Goal: Task Accomplishment & Management: Use online tool/utility

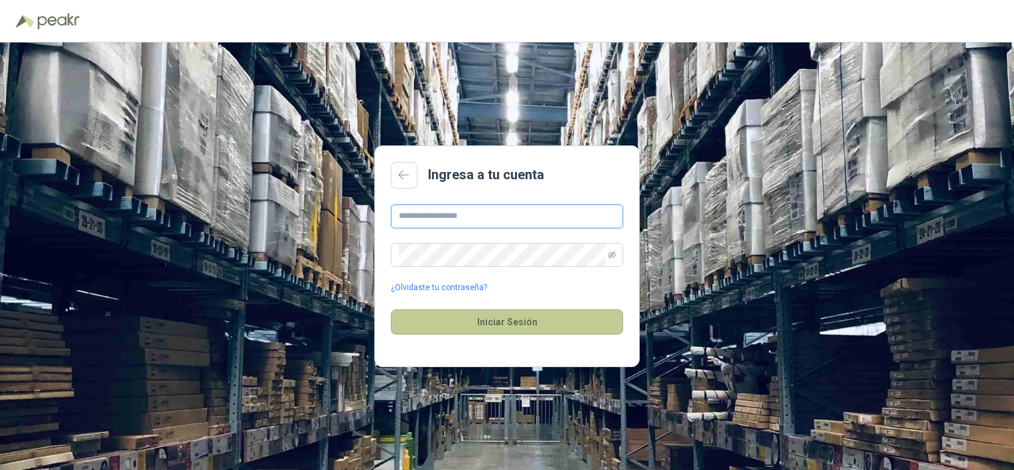
type input "**********"
click at [486, 319] on button "Iniciar Sesión" at bounding box center [507, 321] width 232 height 25
click at [512, 320] on button "Iniciar Sesión" at bounding box center [507, 321] width 232 height 25
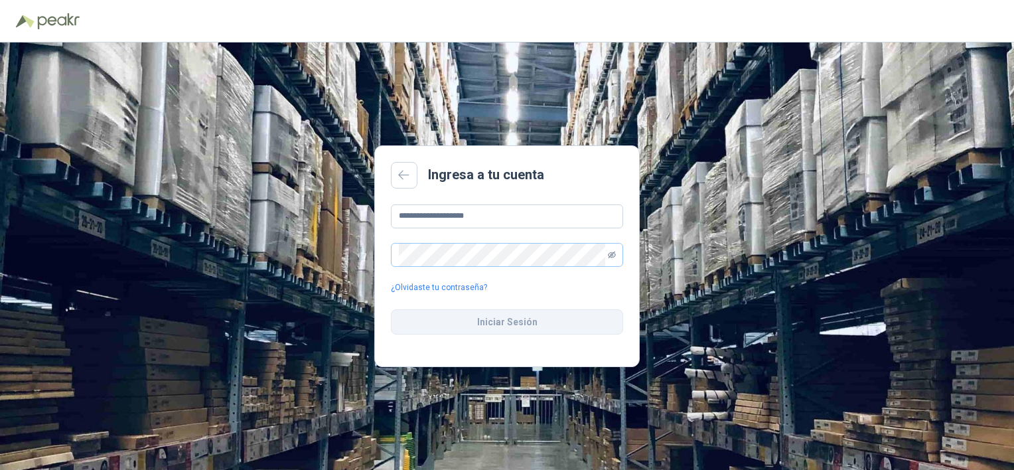
click at [613, 255] on icon "eye-invisible" at bounding box center [612, 255] width 8 height 8
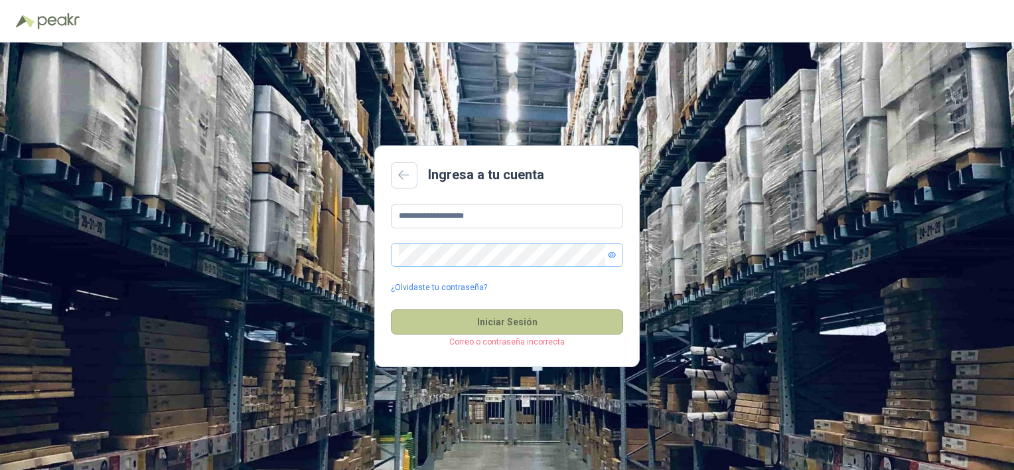
click at [502, 322] on button "Iniciar Sesión" at bounding box center [507, 321] width 232 height 25
click at [525, 321] on button "Iniciar Sesión" at bounding box center [507, 321] width 232 height 25
click at [559, 323] on button "Iniciar Sesión" at bounding box center [507, 321] width 232 height 25
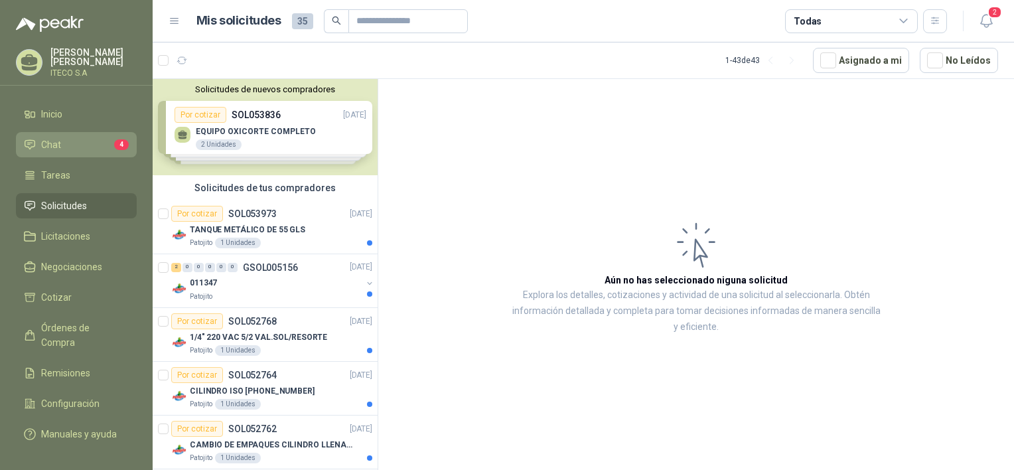
click at [69, 145] on li "Chat 4" at bounding box center [76, 144] width 105 height 15
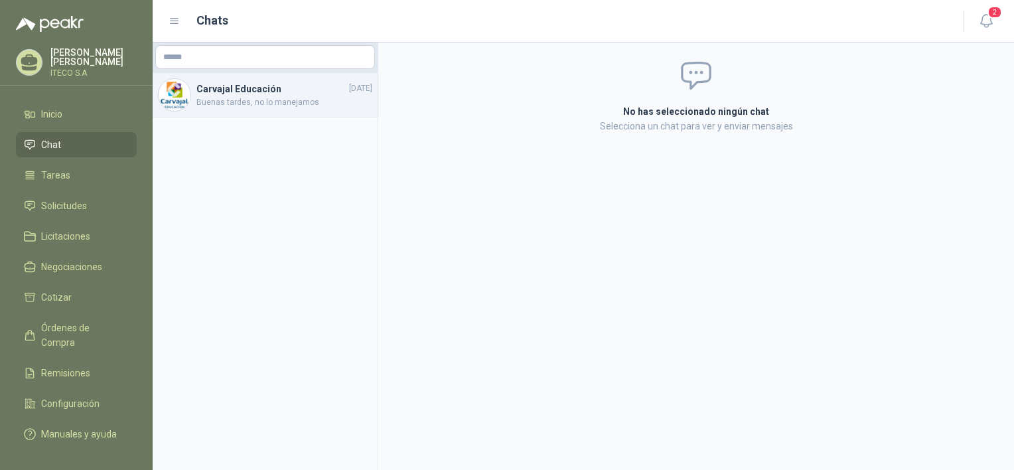
click at [263, 92] on h4 "Carvajal Educación" at bounding box center [271, 89] width 150 height 15
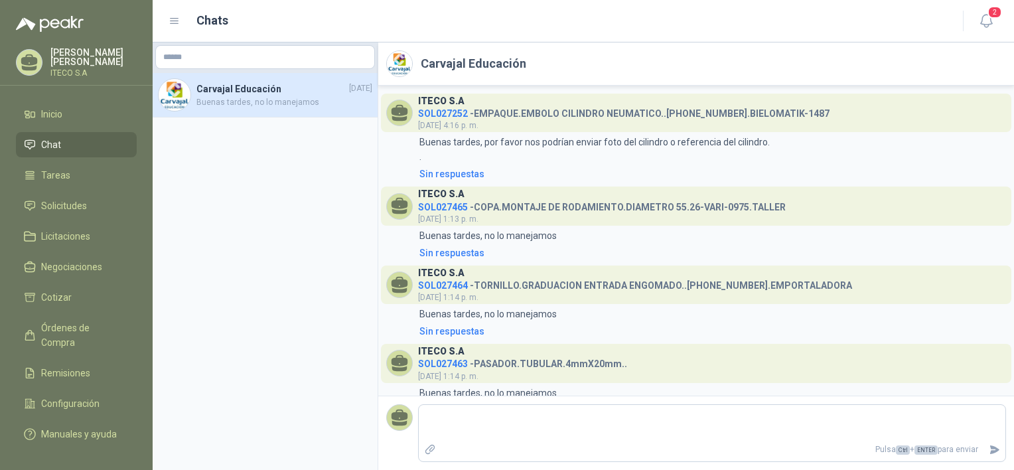
scroll to position [29, 0]
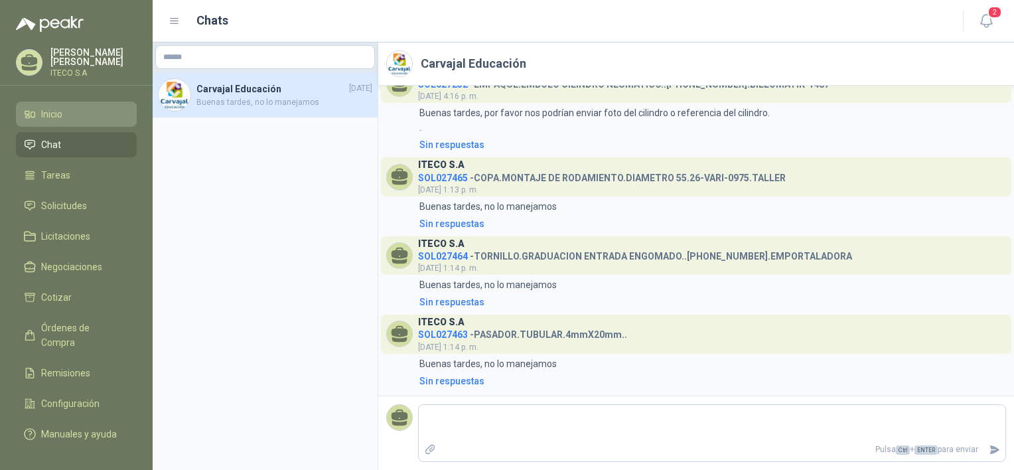
click at [67, 110] on li "Inicio" at bounding box center [76, 114] width 105 height 15
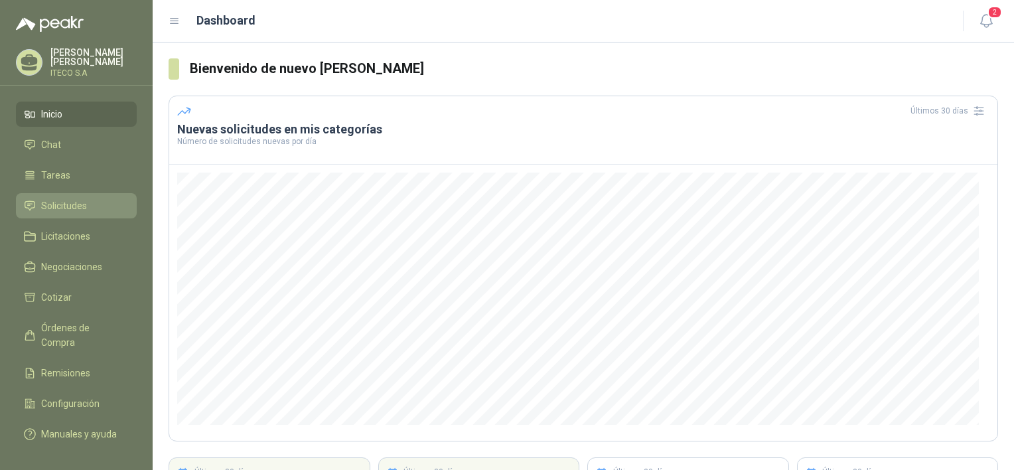
click at [75, 198] on span "Solicitudes" at bounding box center [64, 205] width 46 height 15
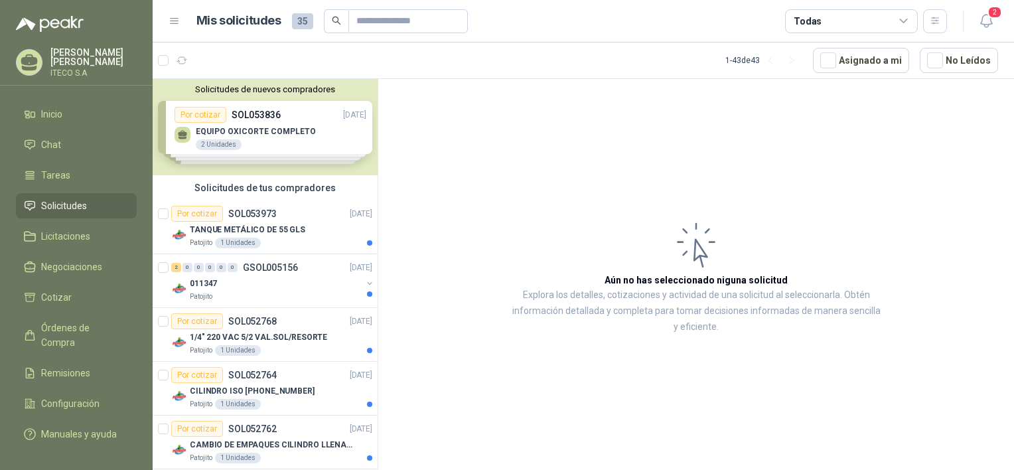
click at [307, 131] on div "Solicitudes de nuevos compradores Por cotizar SOL053836 [DATE] EQUIPO OXICORTE …" at bounding box center [265, 127] width 225 height 96
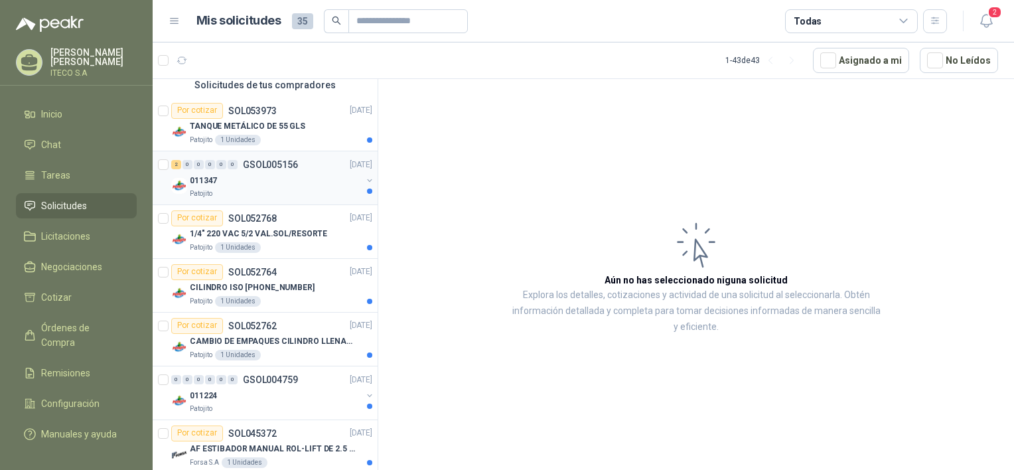
scroll to position [398, 0]
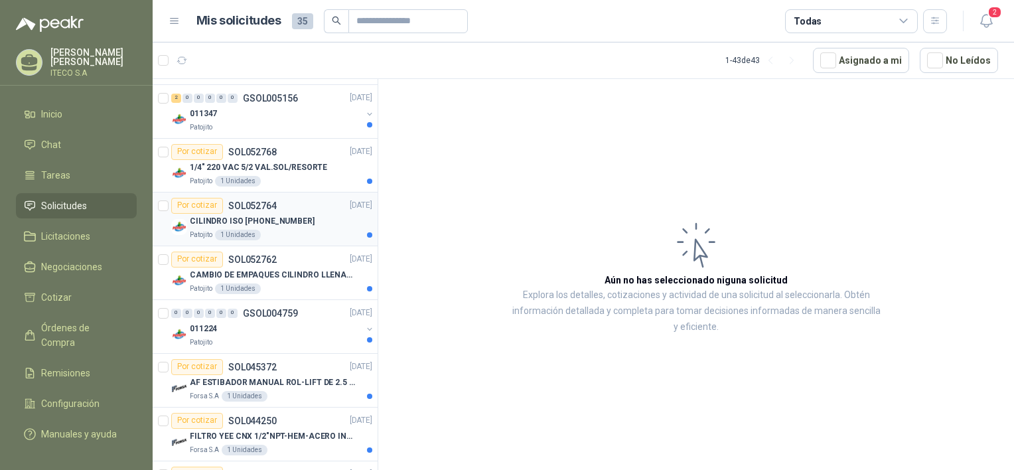
click at [289, 206] on div "Por cotizar SOL052764 [DATE]" at bounding box center [271, 206] width 201 height 16
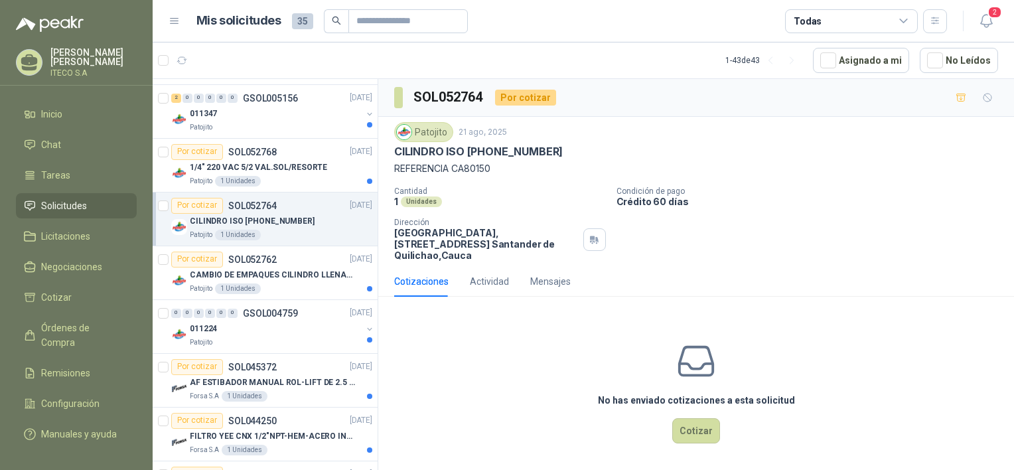
scroll to position [1, 0]
click at [501, 149] on p "CILINDRO ISO [PHONE_NUMBER]" at bounding box center [478, 150] width 169 height 14
click at [394, 93] on span at bounding box center [398, 96] width 9 height 21
click at [451, 157] on div "Patojito [DATE] CILINDRO ISO [PHONE_NUMBER] REFERENCIA CA80150" at bounding box center [696, 148] width 604 height 54
click at [467, 170] on p "REFERENCIA CA80150" at bounding box center [696, 167] width 604 height 15
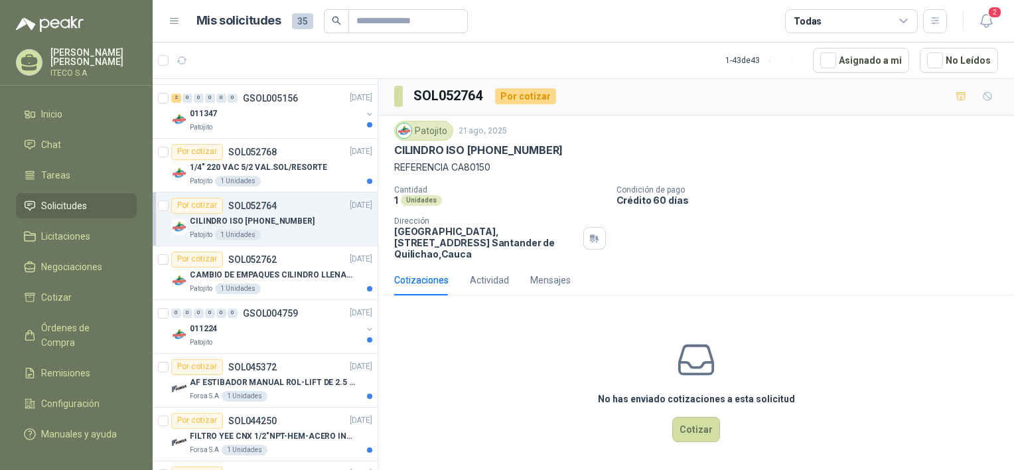
click at [523, 153] on p "CILINDRO ISO [PHONE_NUMBER]" at bounding box center [478, 150] width 169 height 14
click at [479, 279] on div "Actividad" at bounding box center [489, 280] width 39 height 15
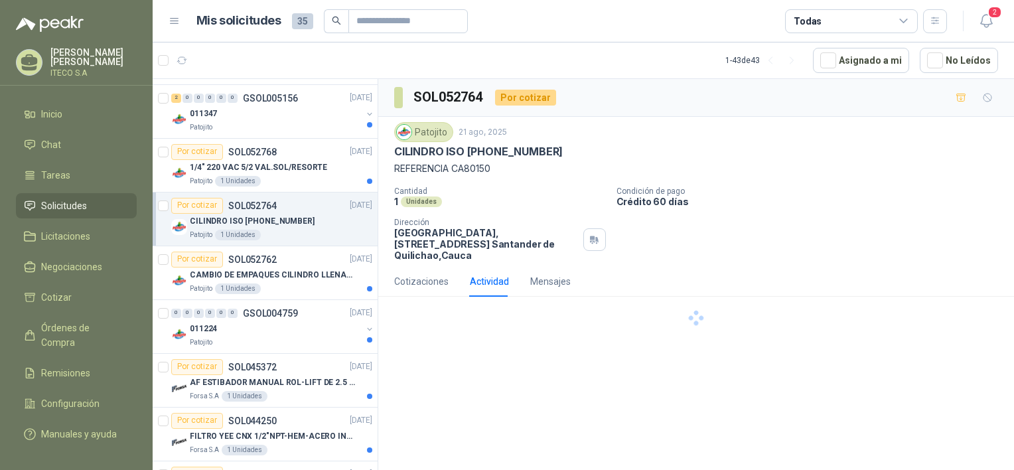
scroll to position [0, 0]
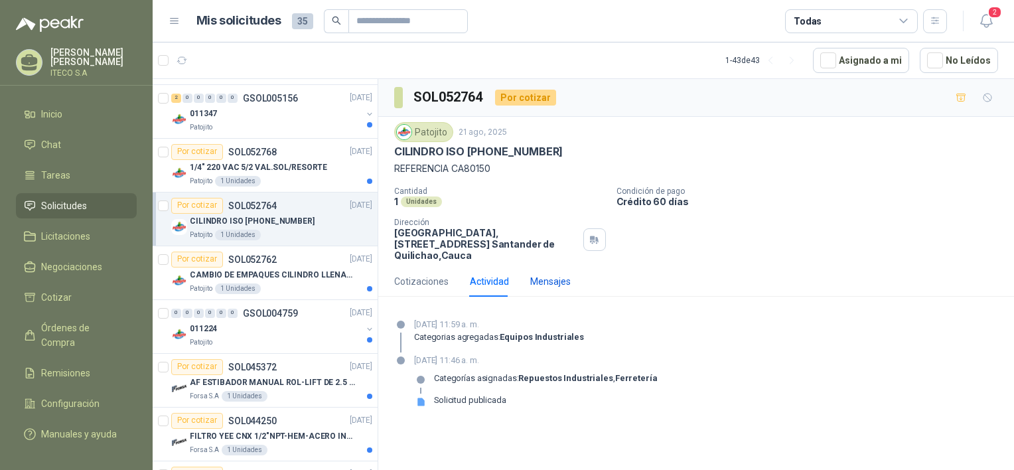
click at [540, 281] on div "Mensajes" at bounding box center [550, 281] width 40 height 15
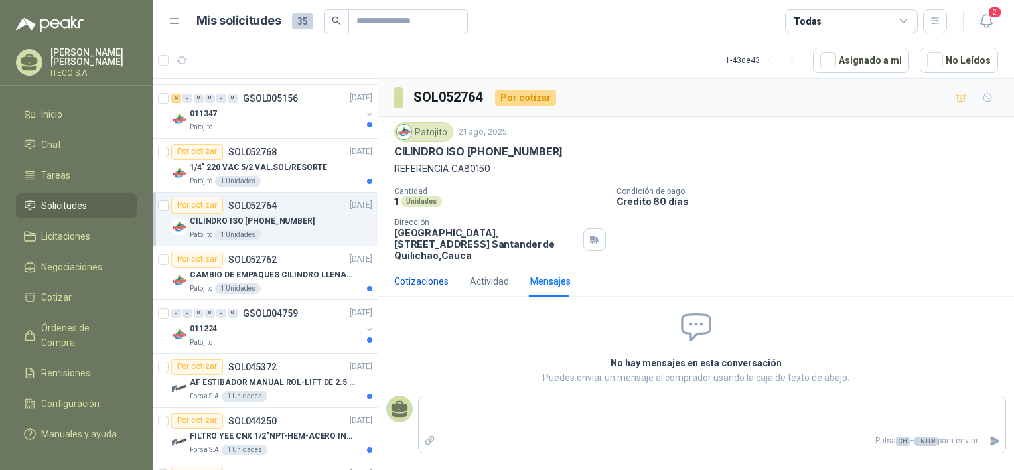
click at [418, 279] on div "Cotizaciones" at bounding box center [421, 281] width 54 height 15
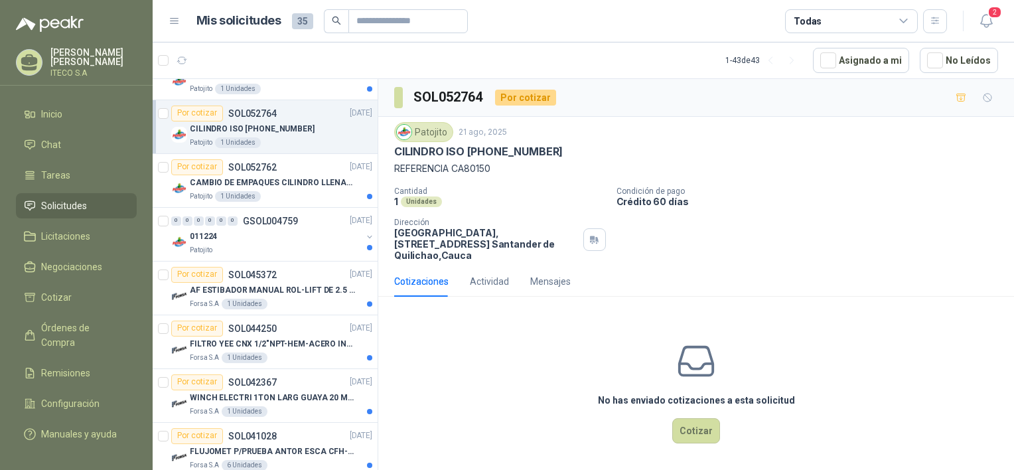
scroll to position [531, 0]
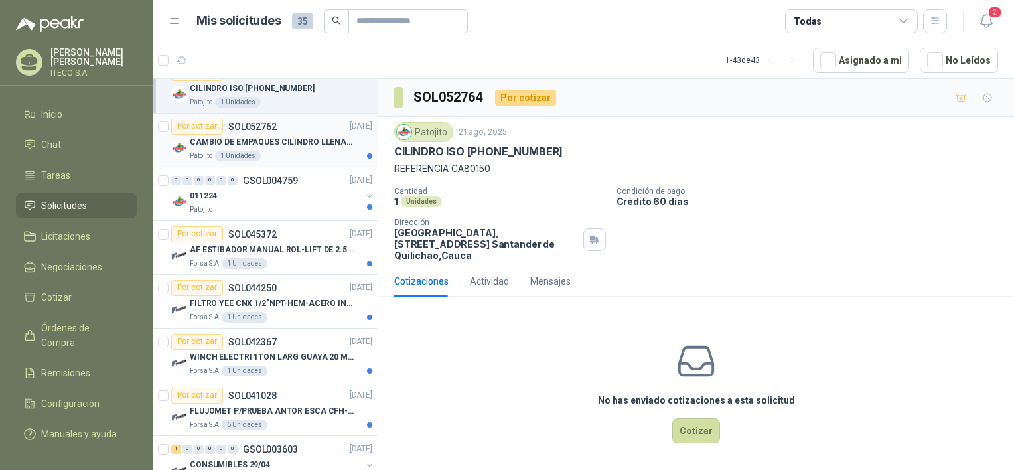
click at [293, 129] on div "Por cotizar SOL052762 [DATE]" at bounding box center [271, 127] width 201 height 16
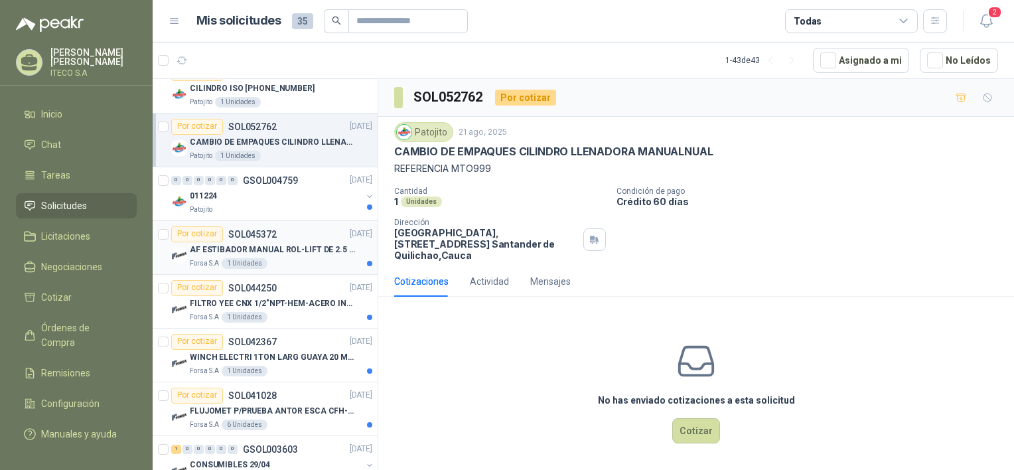
click at [265, 244] on p "AF ESTIBADOR MANUAL ROL-LIFT DE 2.5 TON" at bounding box center [272, 250] width 165 height 13
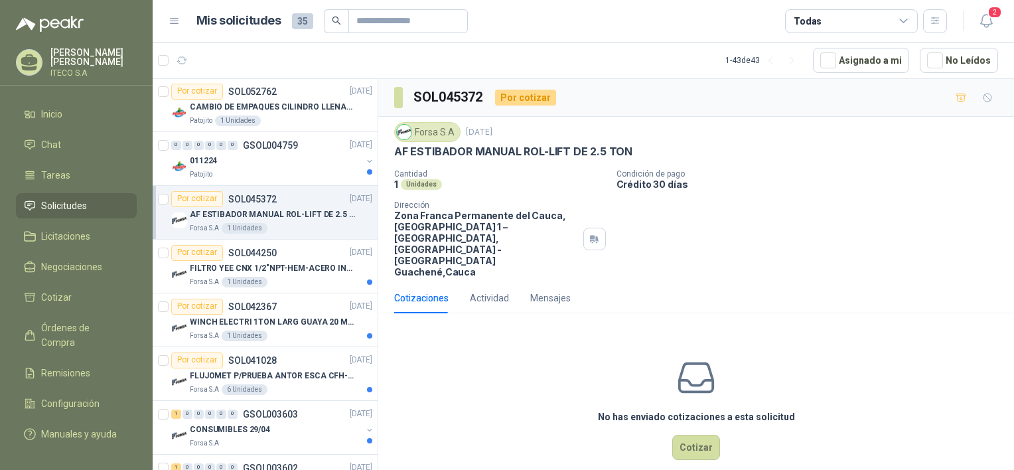
scroll to position [597, 0]
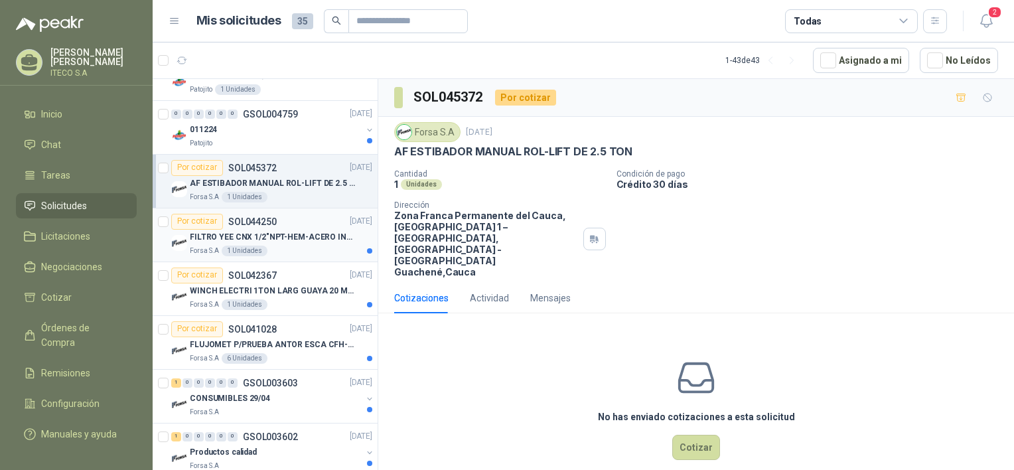
click at [269, 222] on p "SOL044250" at bounding box center [252, 221] width 48 height 9
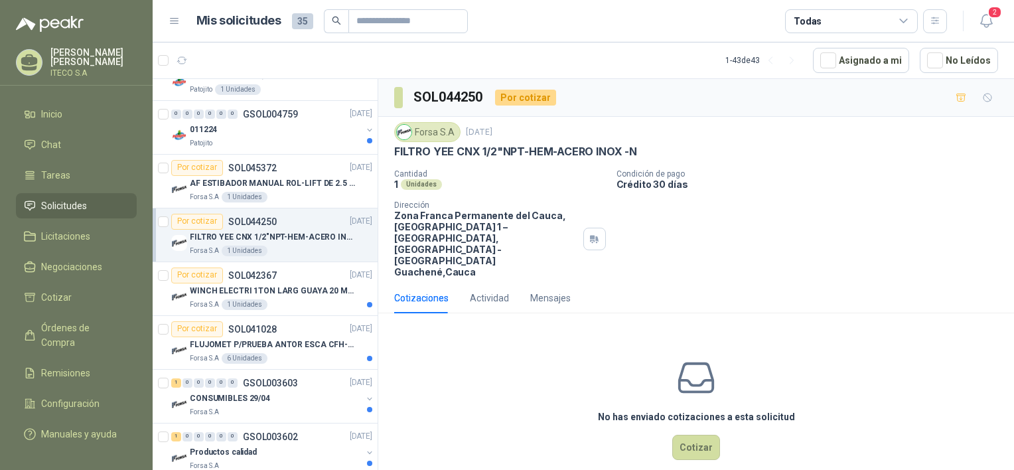
scroll to position [664, 0]
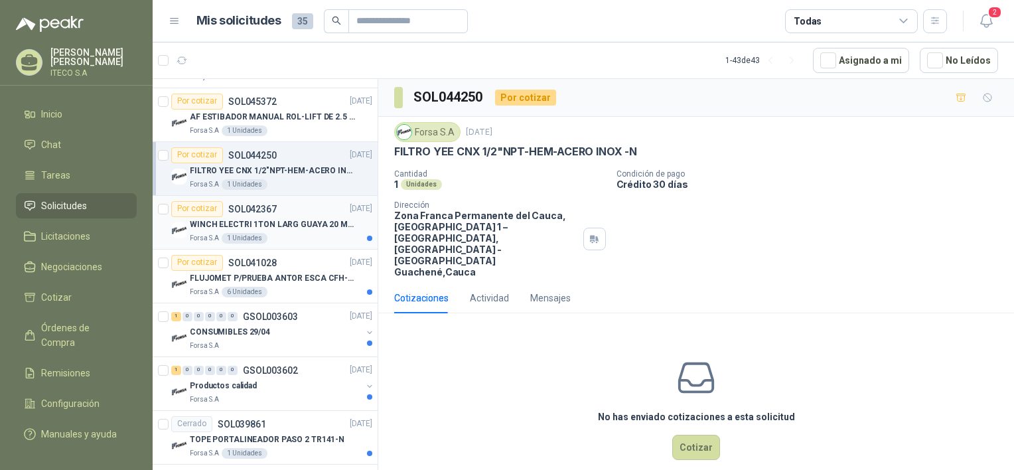
click at [272, 220] on p "WINCH ELECTRI 1TON LARG GUAYA 20 MTROS-N" at bounding box center [272, 224] width 165 height 13
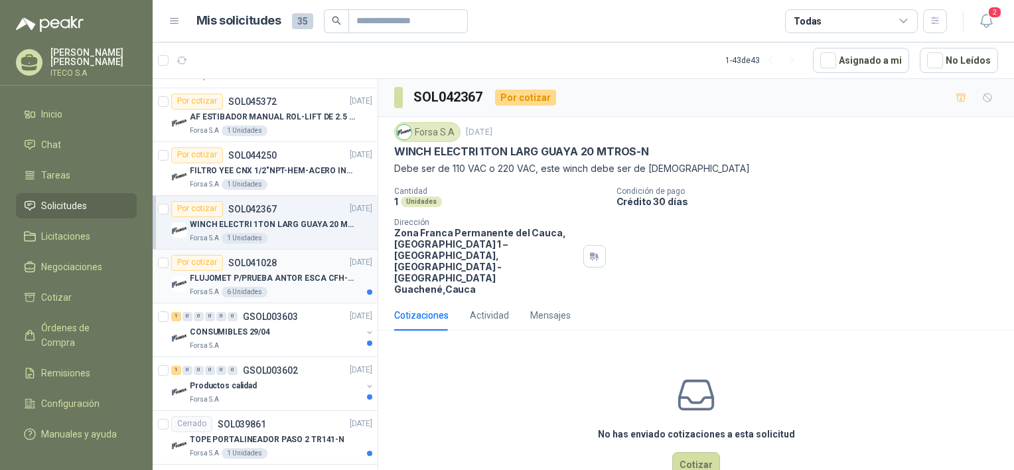
click at [274, 268] on div "Por cotizar SOL041028" at bounding box center [224, 263] width 106 height 16
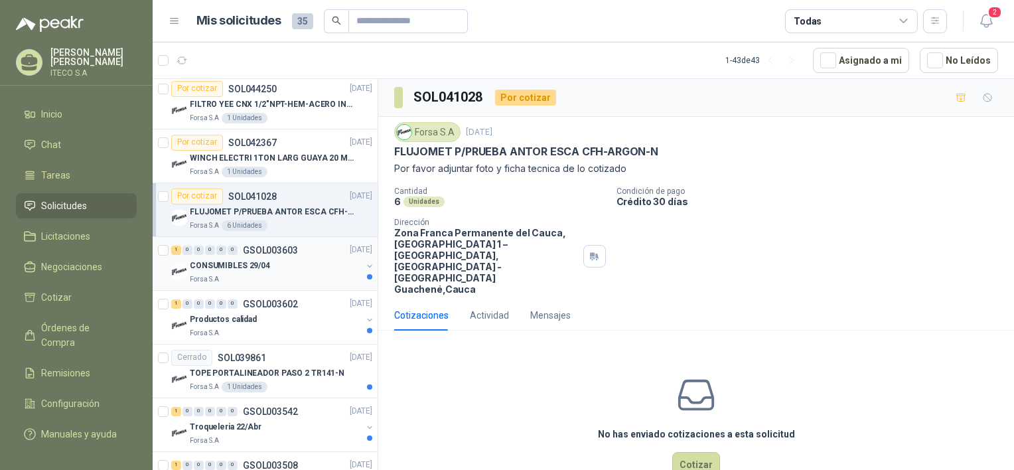
click at [277, 246] on p "GSOL003603" at bounding box center [270, 250] width 55 height 9
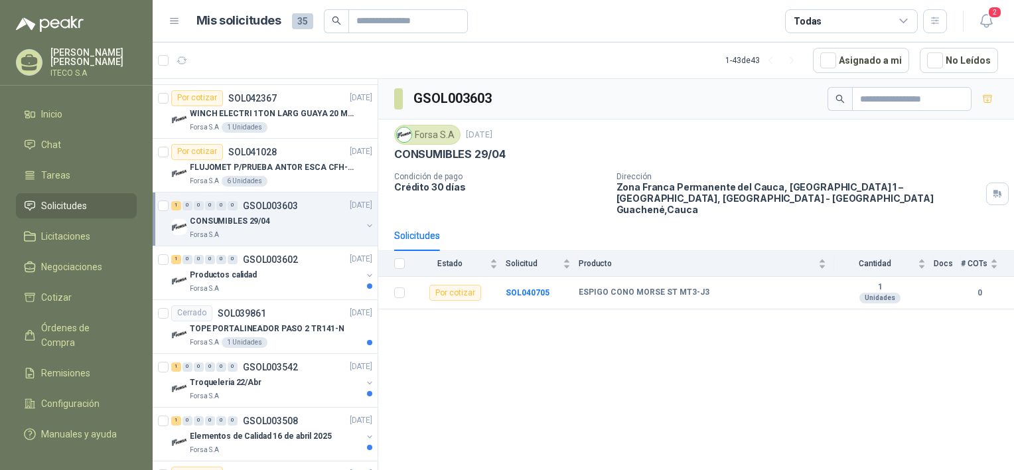
scroll to position [796, 0]
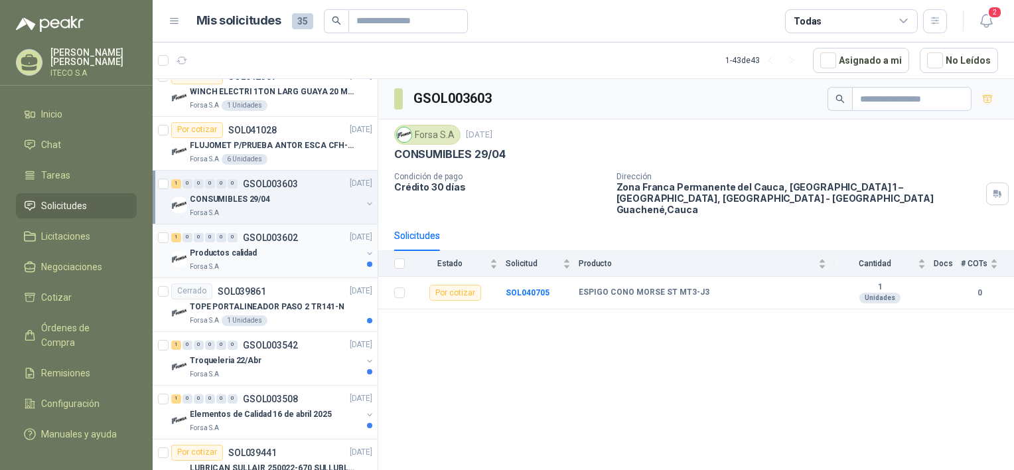
click at [275, 255] on div "Productos calidad" at bounding box center [276, 254] width 172 height 16
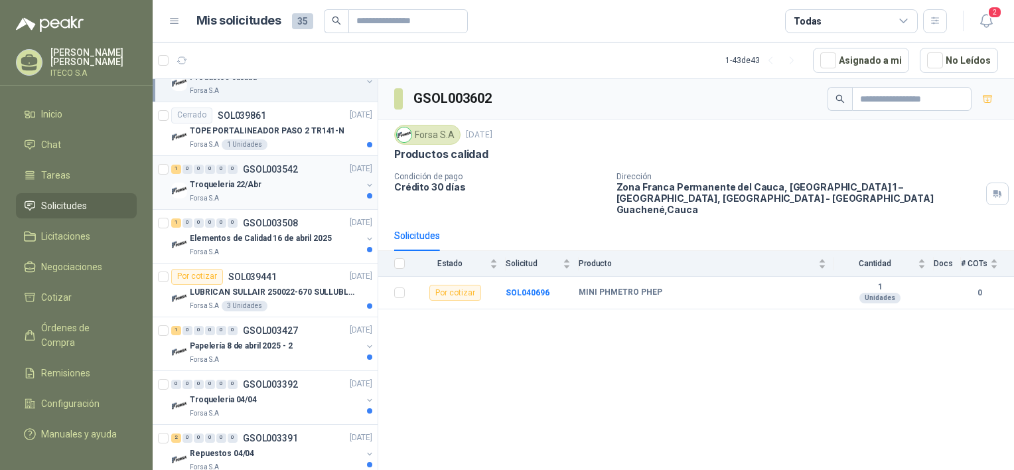
scroll to position [996, 0]
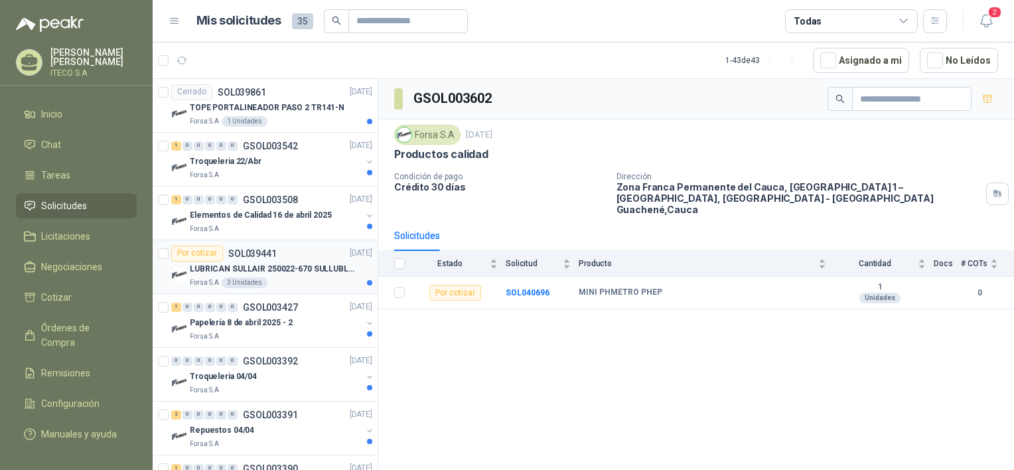
click at [291, 254] on div "Por cotizar SOL039441 [DATE]" at bounding box center [271, 254] width 201 height 16
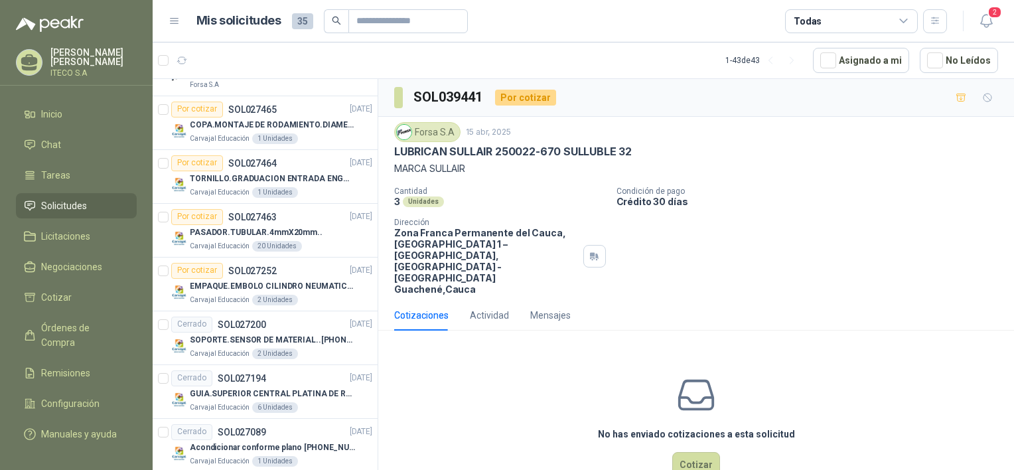
scroll to position [2190, 0]
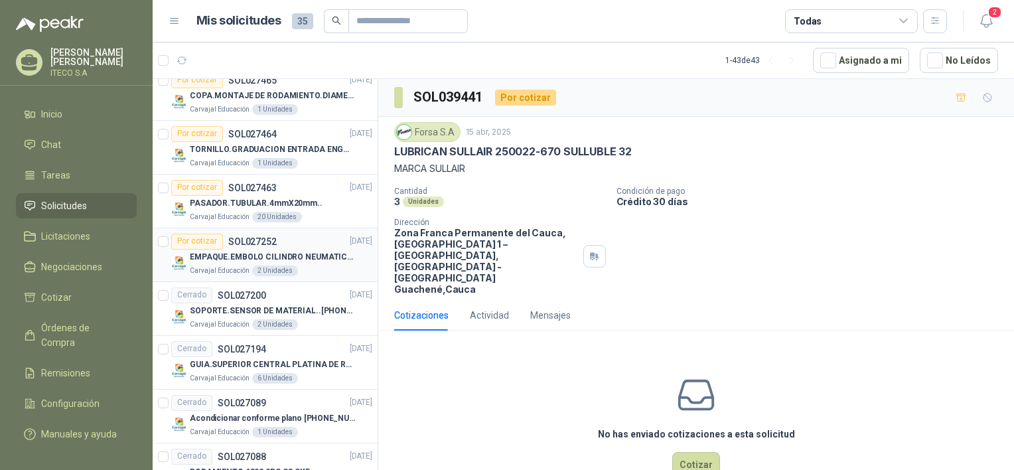
click at [309, 258] on p "EMPAQUE.EMBOLO CILINDRO NEUMATICO..[PHONE_NUMBER].BIELOMATIK-1487" at bounding box center [272, 257] width 165 height 13
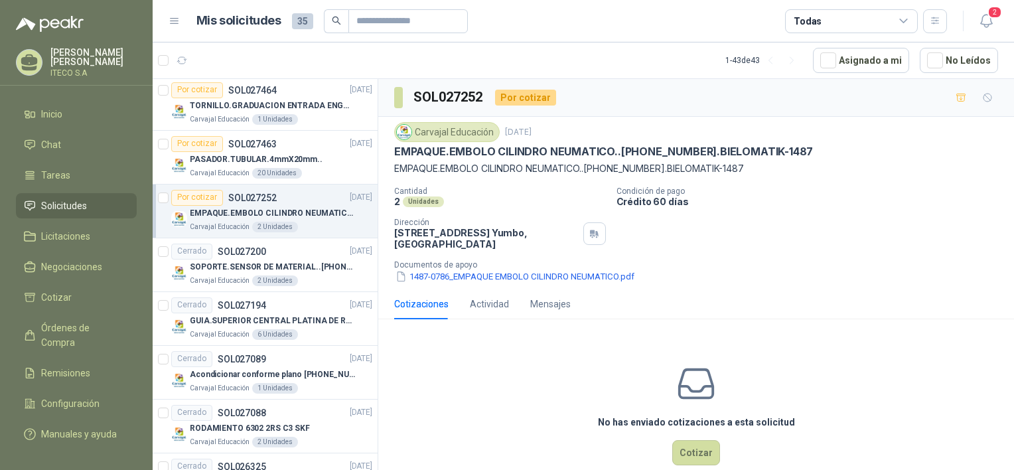
scroll to position [2257, 0]
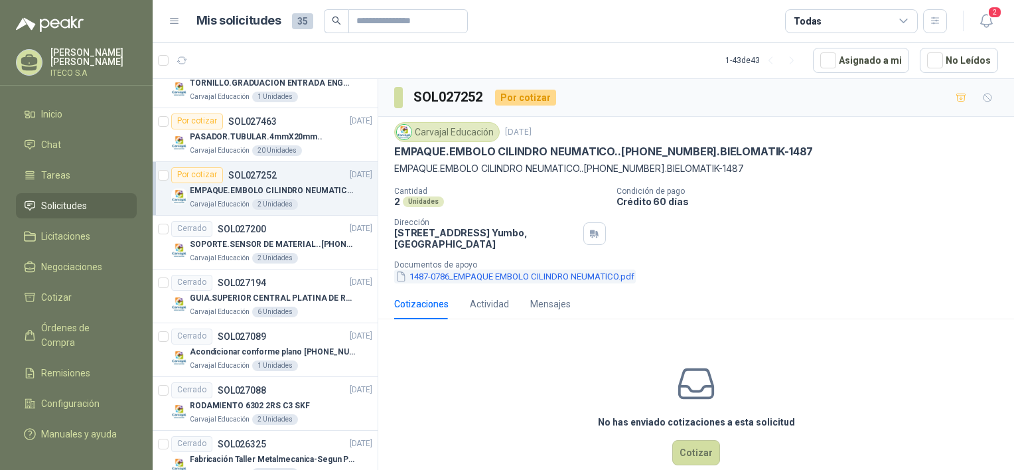
click at [511, 277] on button "1487-0786_EMPAQUE EMBOLO CILINDRO NEUMATICO.pdf" at bounding box center [515, 276] width 242 height 14
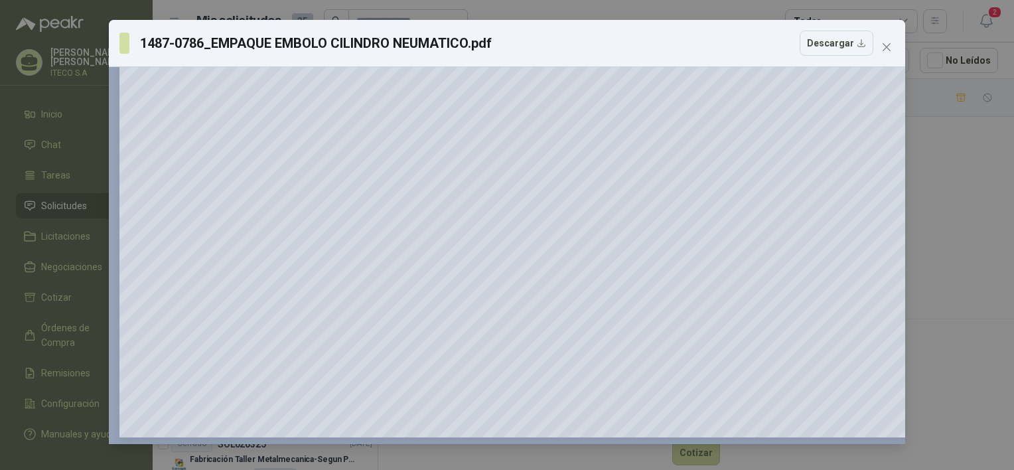
scroll to position [247, 0]
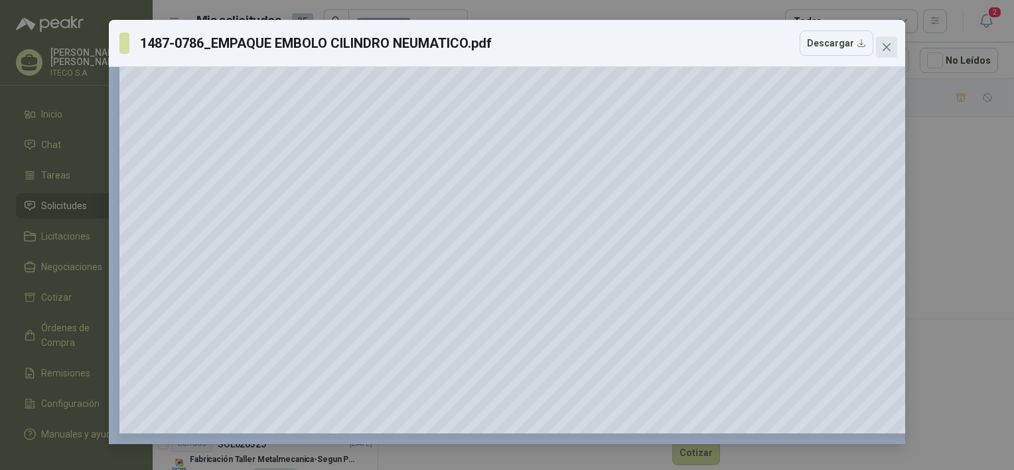
click at [884, 46] on icon "close" at bounding box center [886, 47] width 11 height 11
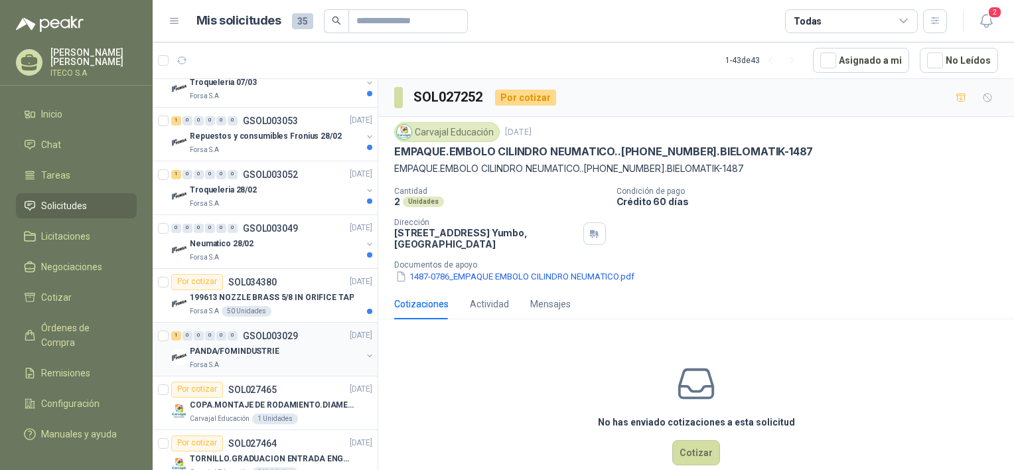
scroll to position [1858, 0]
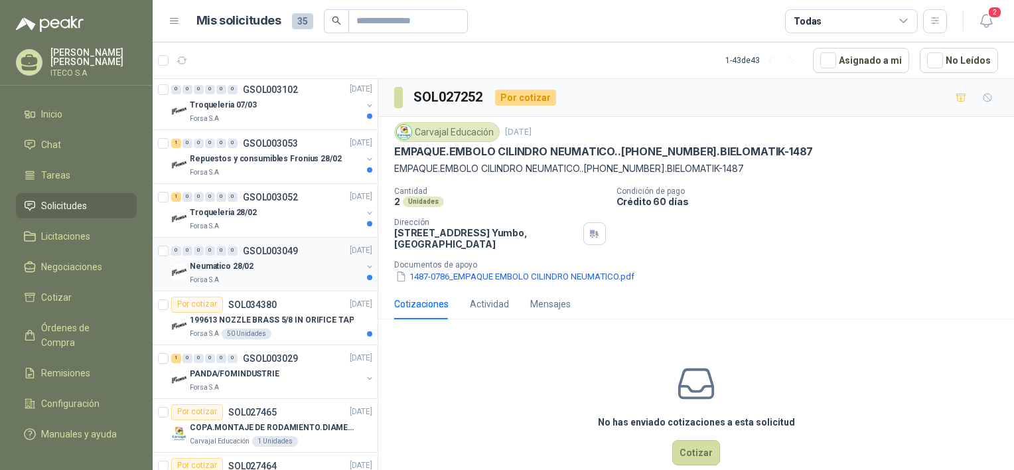
click at [290, 275] on div "Forsa S.A" at bounding box center [276, 280] width 172 height 11
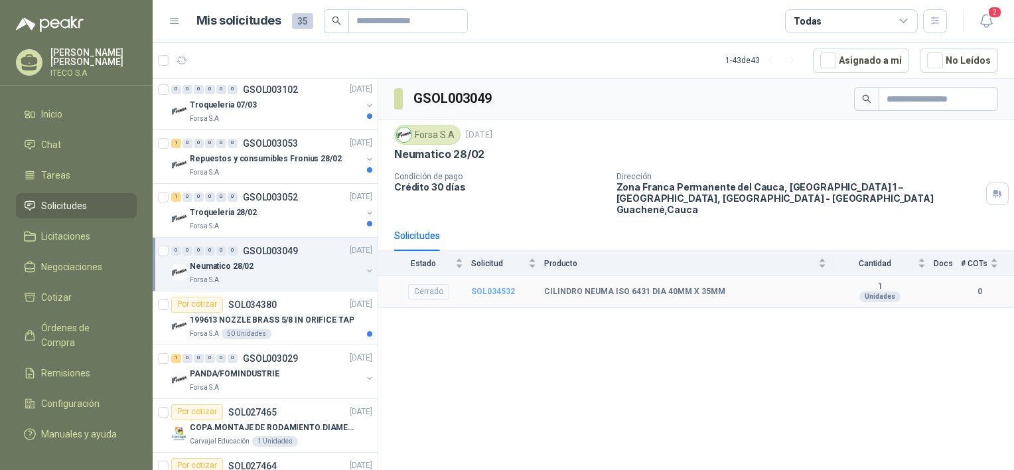
click at [490, 287] on b "SOL034532" at bounding box center [493, 291] width 44 height 9
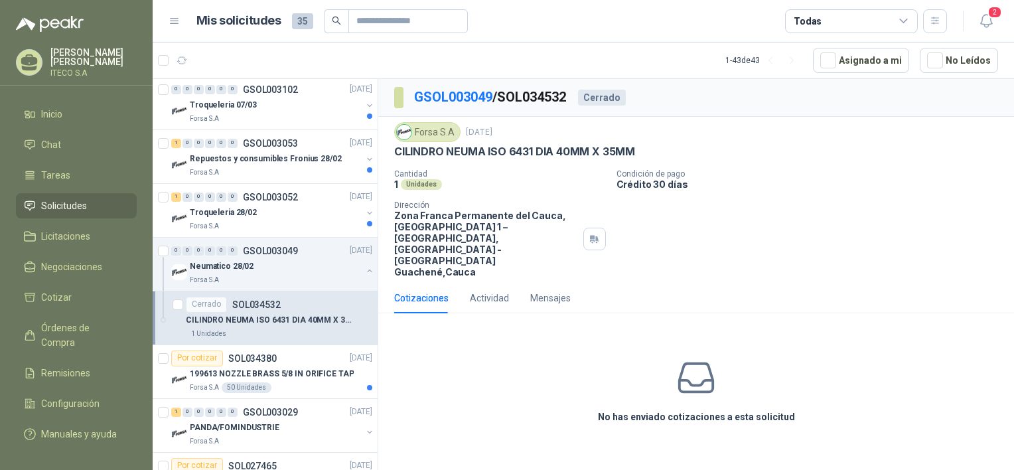
click at [691, 357] on icon at bounding box center [697, 378] width 42 height 42
click at [694, 357] on icon at bounding box center [697, 378] width 42 height 42
click at [680, 390] on div "No has enviado cotizaciones a esta solicitud" at bounding box center [696, 390] width 636 height 133
click at [257, 313] on div "CILINDRO NEUMA ISO 6431 DIA 40MM X 35MM" at bounding box center [279, 321] width 186 height 16
click at [470, 291] on div "Actividad" at bounding box center [489, 298] width 39 height 15
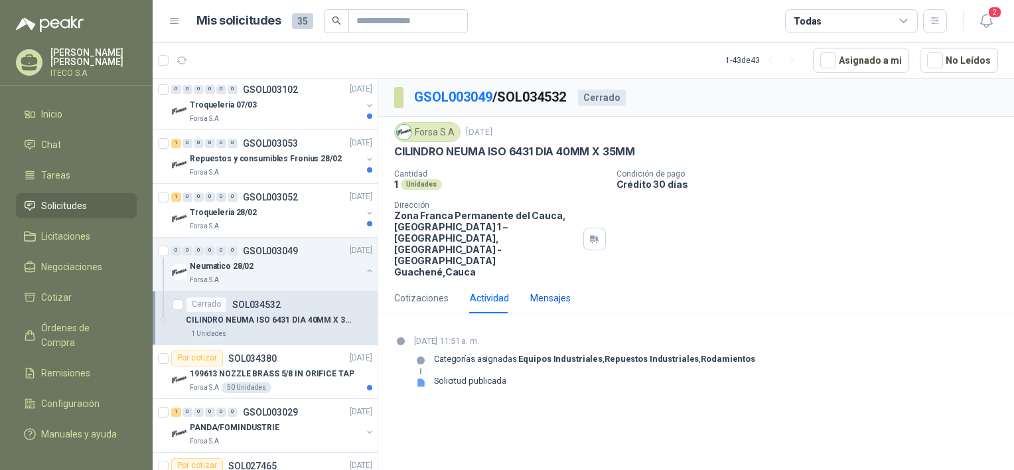
click at [542, 291] on div "Mensajes" at bounding box center [550, 298] width 40 height 15
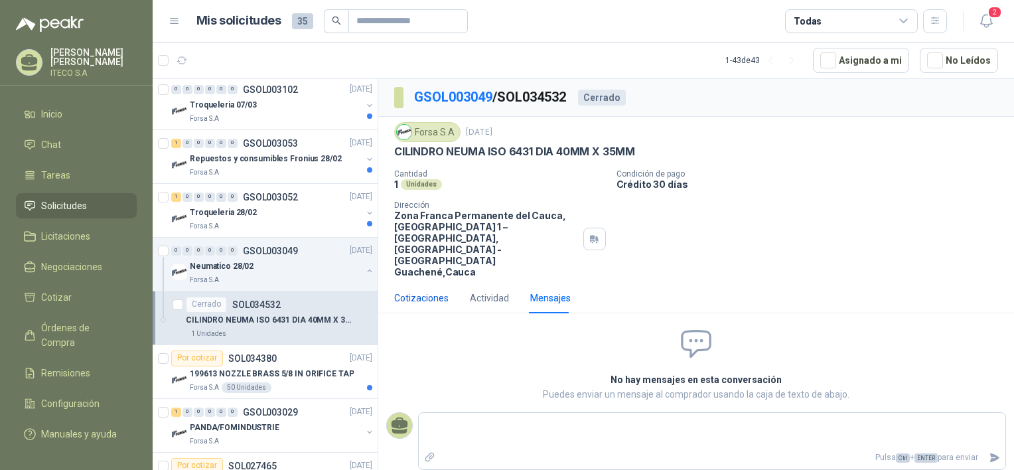
click at [429, 291] on div "Cotizaciones" at bounding box center [421, 298] width 54 height 15
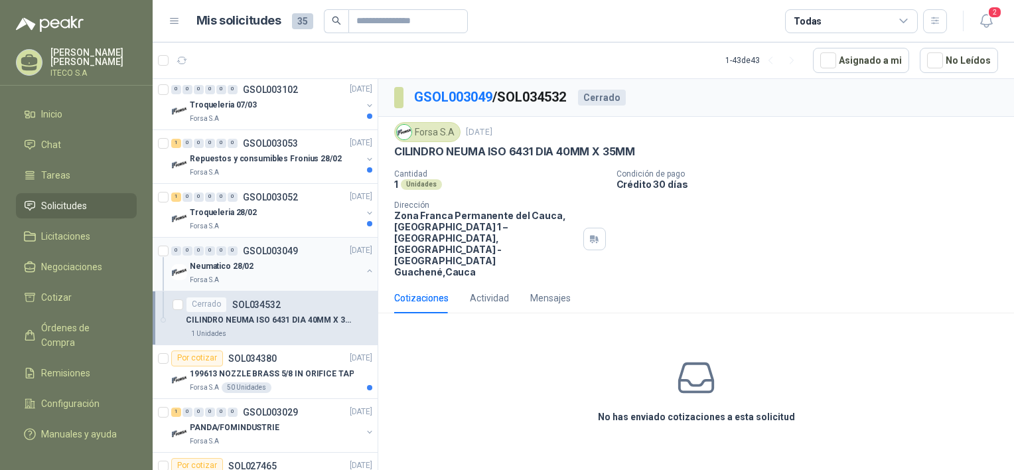
click at [278, 259] on div "Neumatico 28/02" at bounding box center [276, 267] width 172 height 16
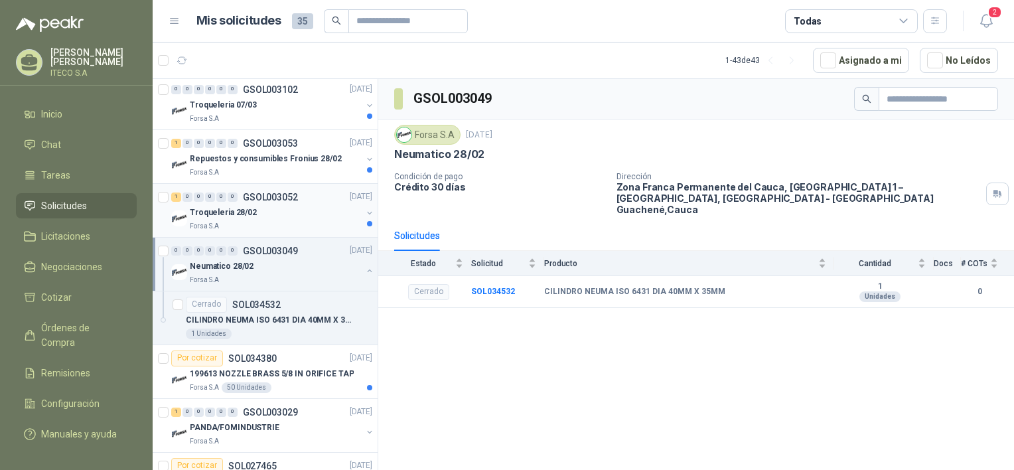
click at [271, 210] on div "Troqueleria 28/02" at bounding box center [276, 213] width 172 height 16
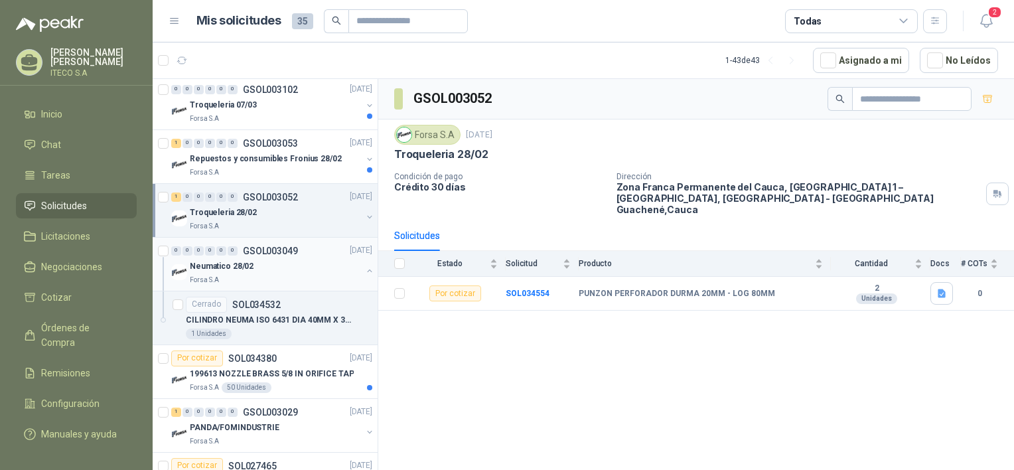
scroll to position [1792, 0]
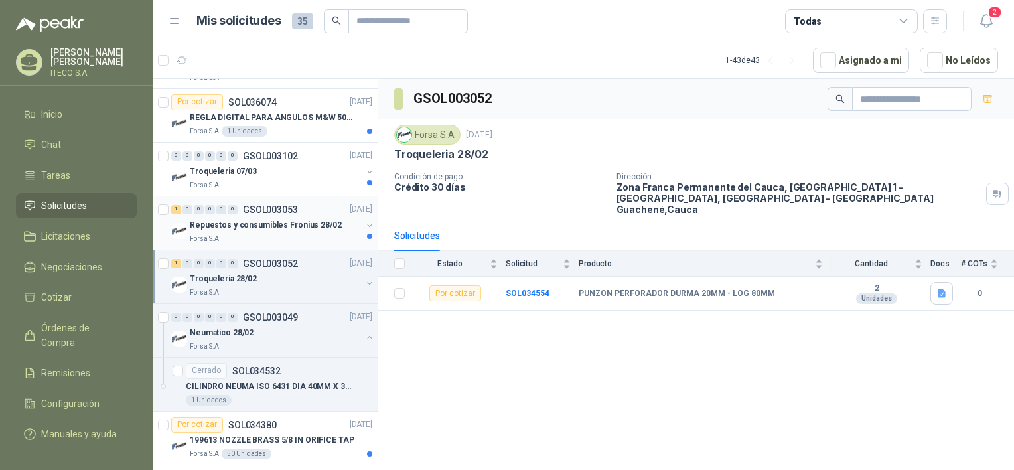
click at [286, 219] on p "Repuestos y consumibles Fronius 28/02" at bounding box center [266, 225] width 152 height 13
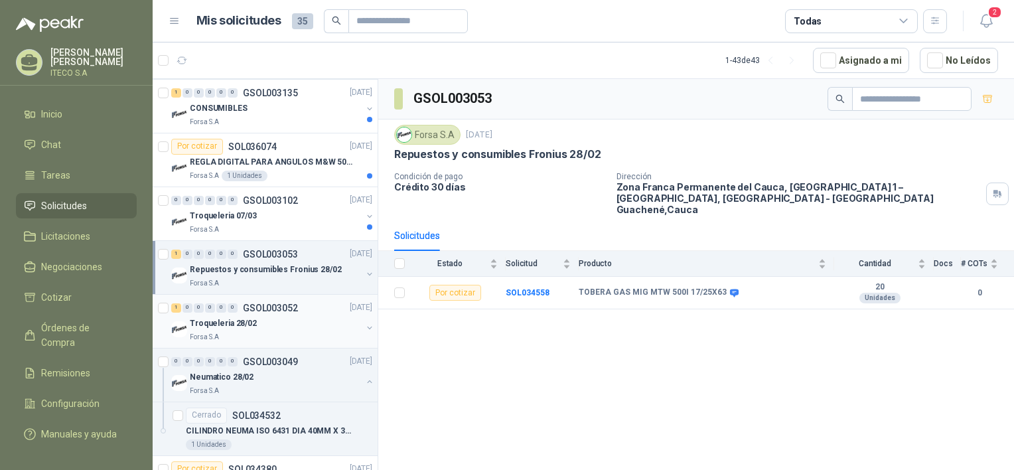
scroll to position [1726, 0]
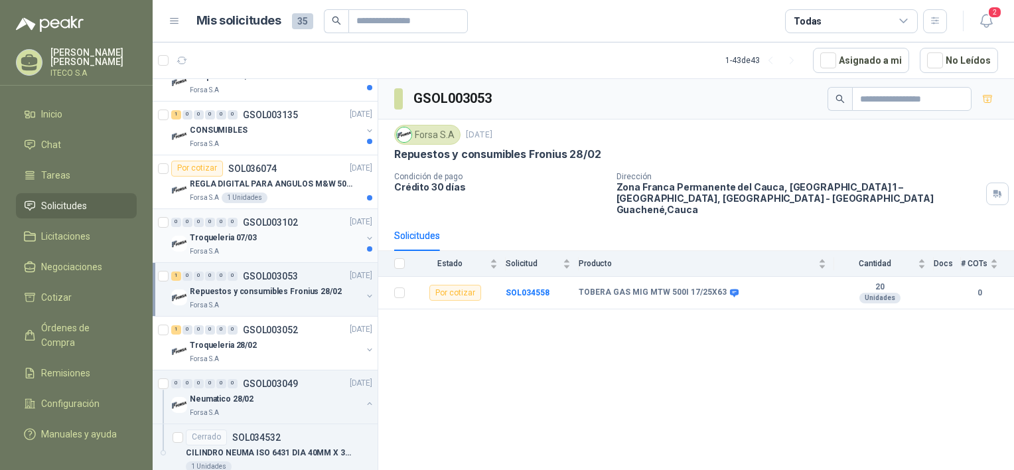
click at [291, 236] on div "Troqueleria 07/03" at bounding box center [276, 238] width 172 height 16
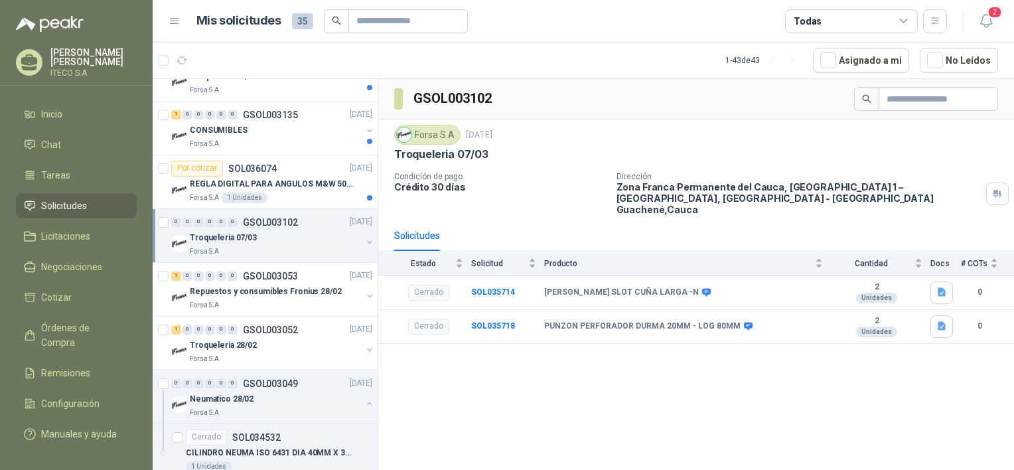
scroll to position [1659, 0]
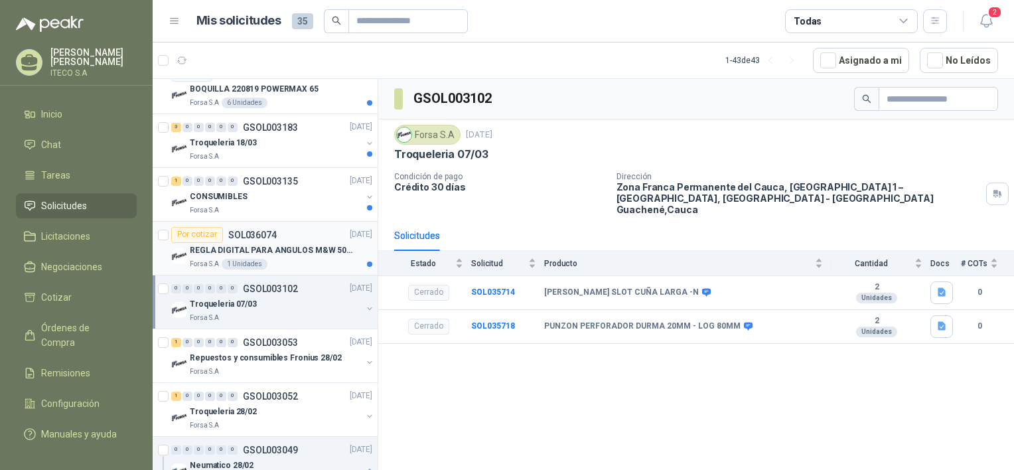
click at [289, 236] on div "Por cotizar SOL036074 [DATE]" at bounding box center [271, 235] width 201 height 16
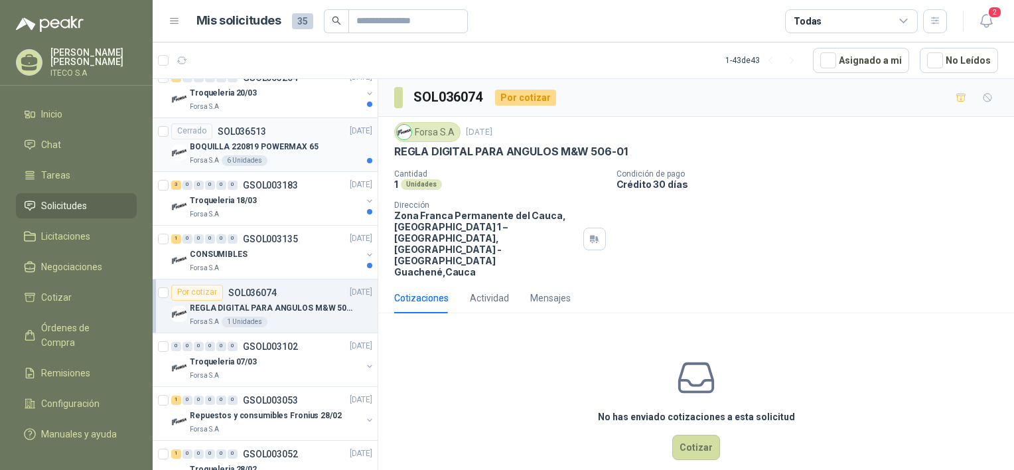
scroll to position [1526, 0]
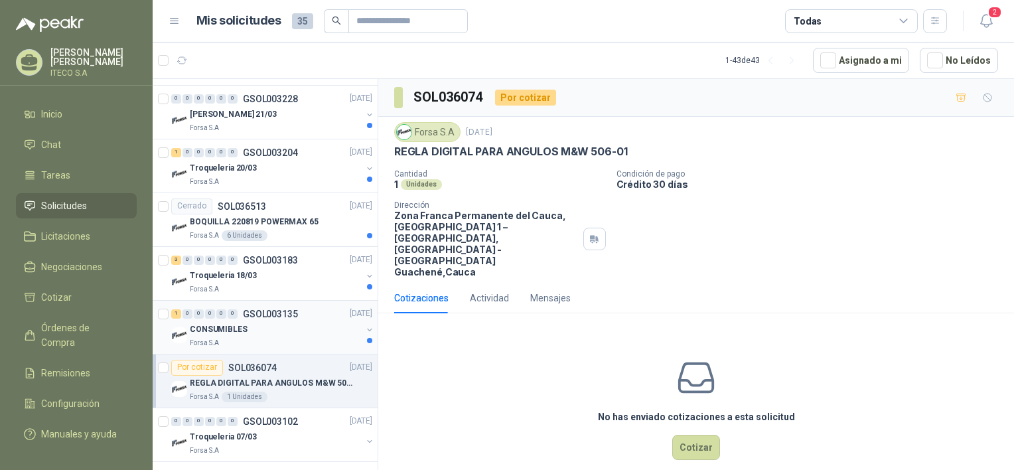
click at [307, 340] on div "Forsa S.A" at bounding box center [276, 343] width 172 height 11
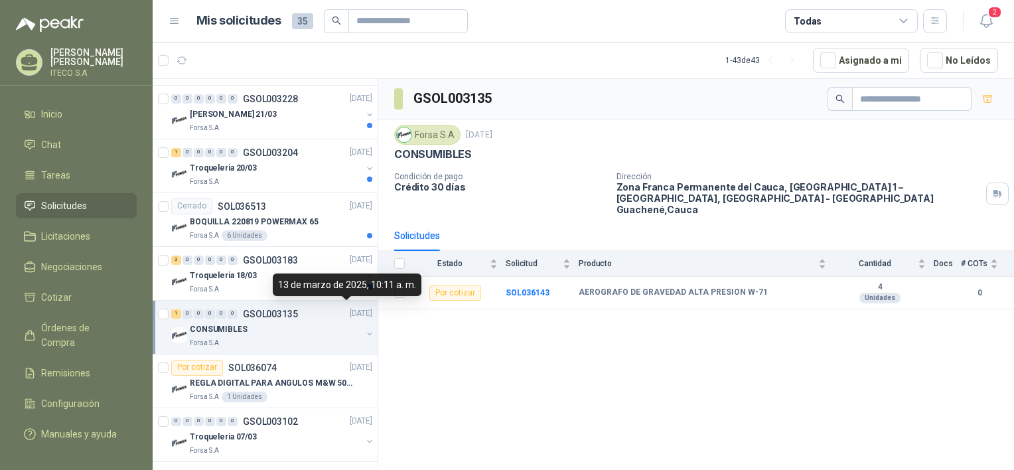
click at [279, 279] on div "13 de marzo de 2025, 10:11 a. m." at bounding box center [347, 284] width 149 height 23
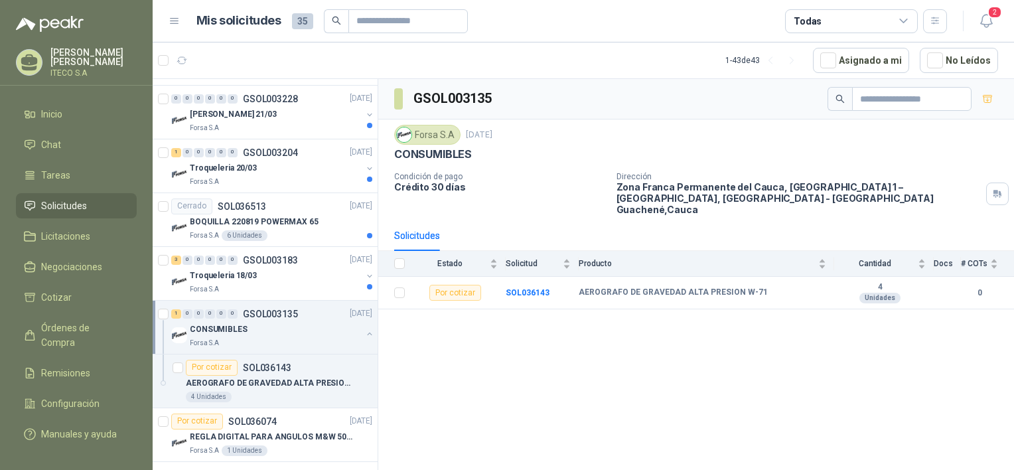
click at [242, 329] on p "CONSUMIBLES" at bounding box center [219, 329] width 58 height 13
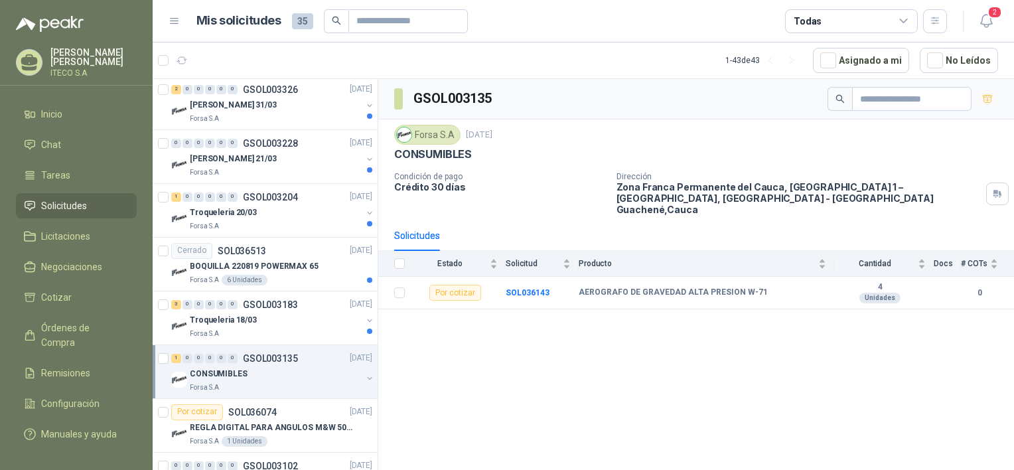
scroll to position [1460, 0]
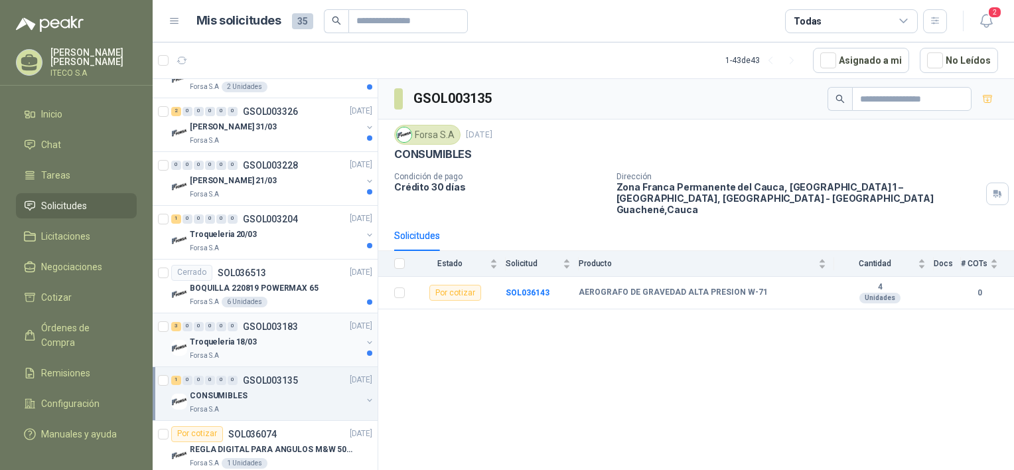
click at [309, 335] on div "Troqueleria 18/03" at bounding box center [276, 343] width 172 height 16
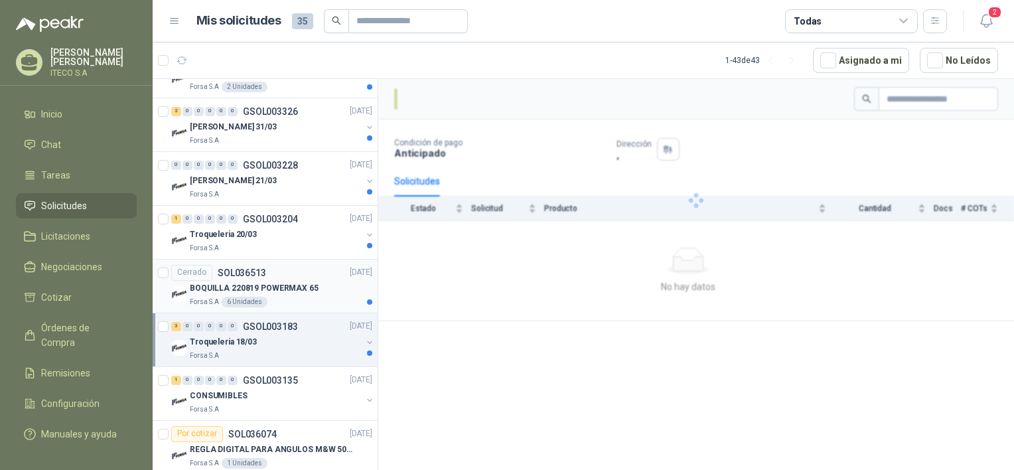
click at [302, 285] on p "BOQUILLA 220819 POWERMAX 65" at bounding box center [254, 288] width 129 height 13
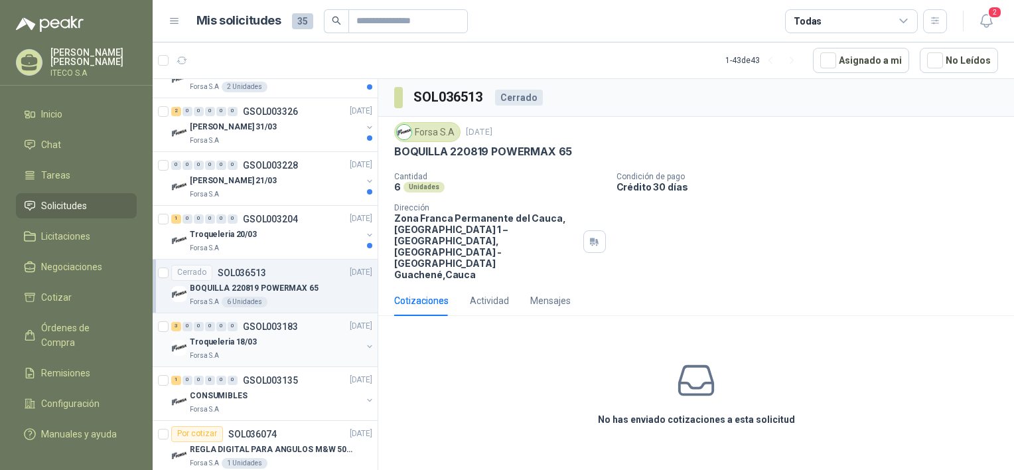
click at [294, 324] on p "GSOL003183" at bounding box center [270, 326] width 55 height 9
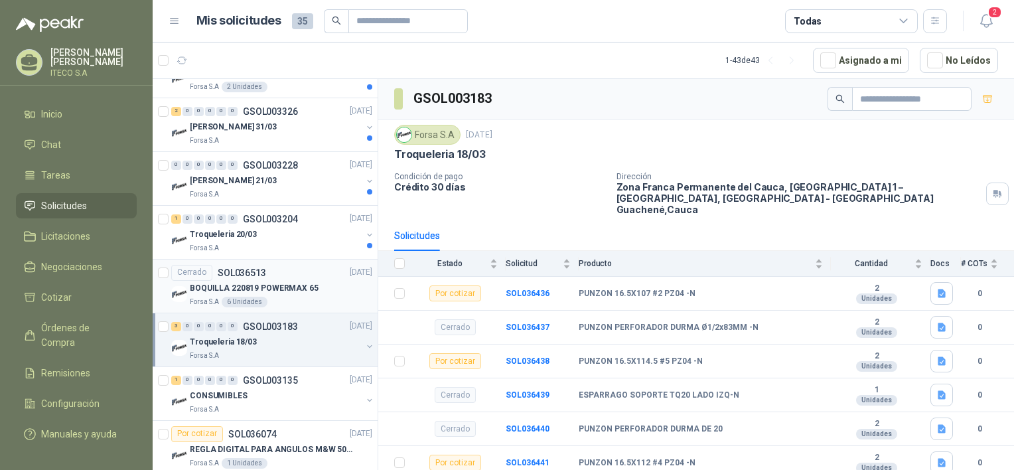
click at [289, 287] on p "BOQUILLA 220819 POWERMAX 65" at bounding box center [254, 288] width 129 height 13
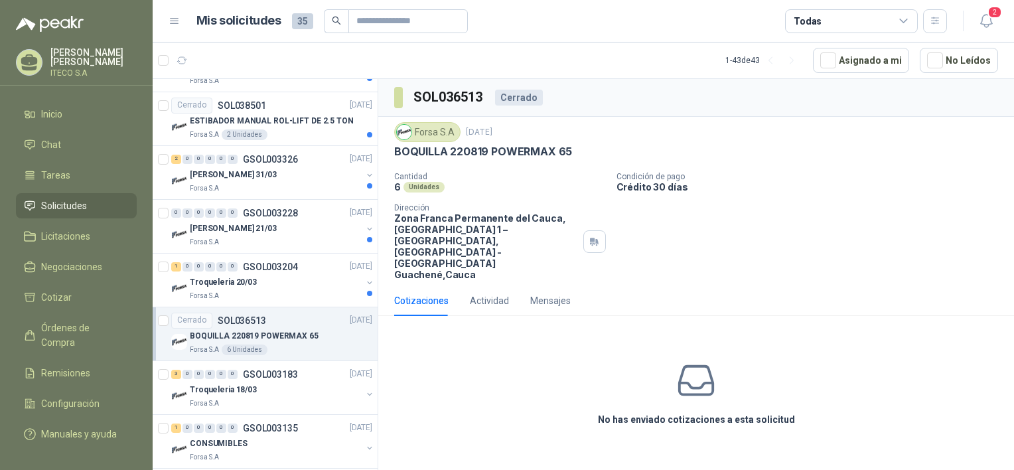
scroll to position [1394, 0]
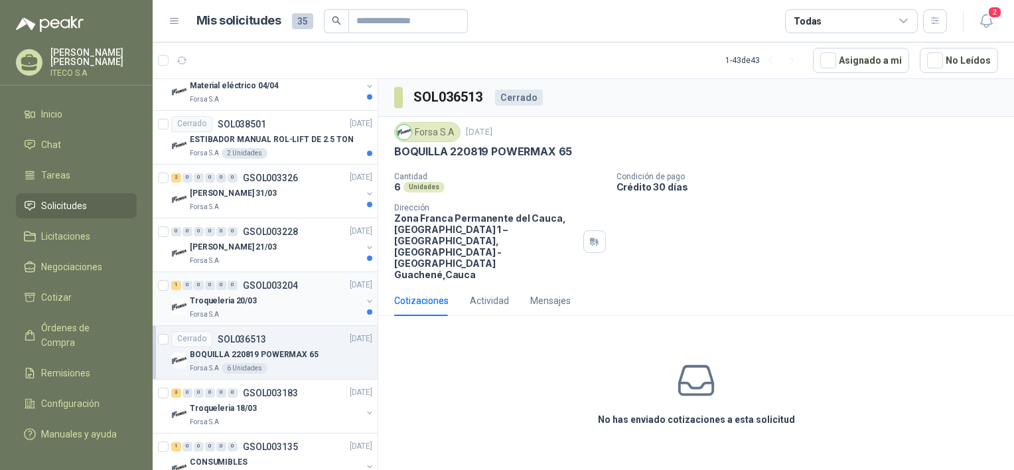
click at [273, 297] on div "Troqueleria 20/03" at bounding box center [276, 301] width 172 height 16
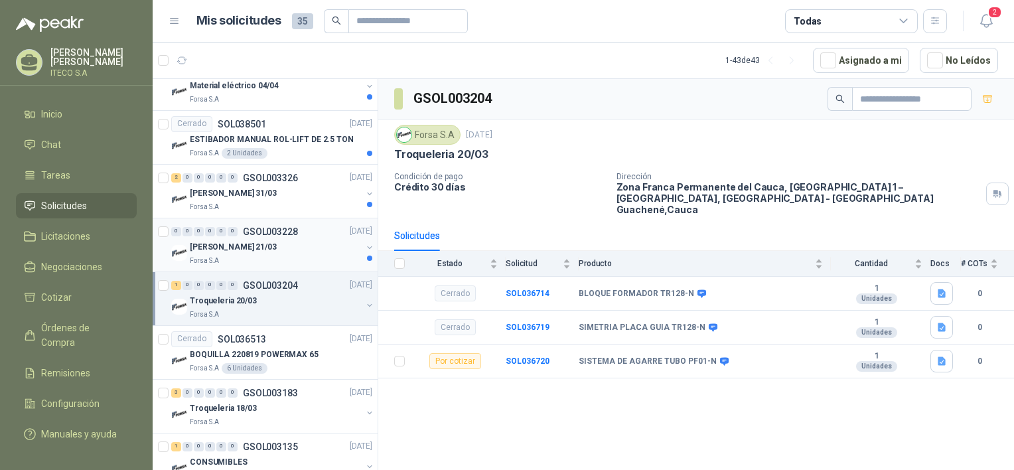
click at [276, 256] on div "Forsa S.A" at bounding box center [276, 261] width 172 height 11
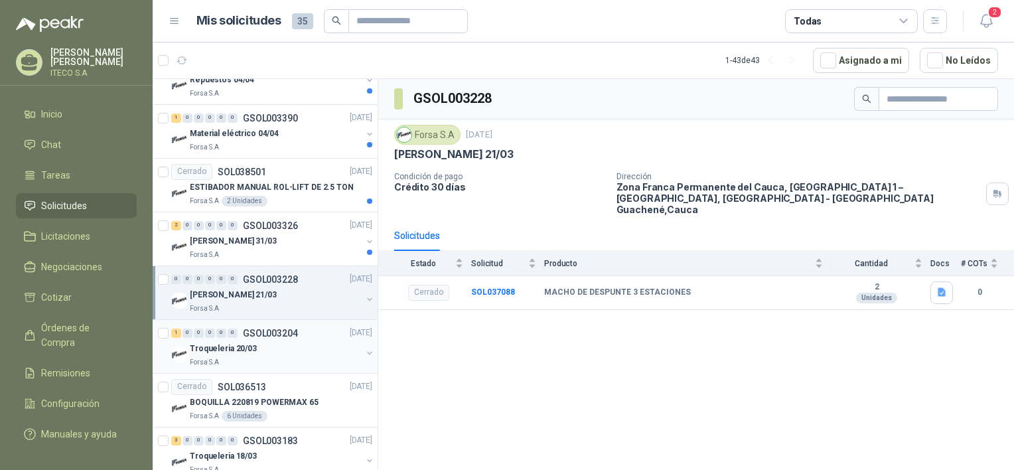
scroll to position [1327, 0]
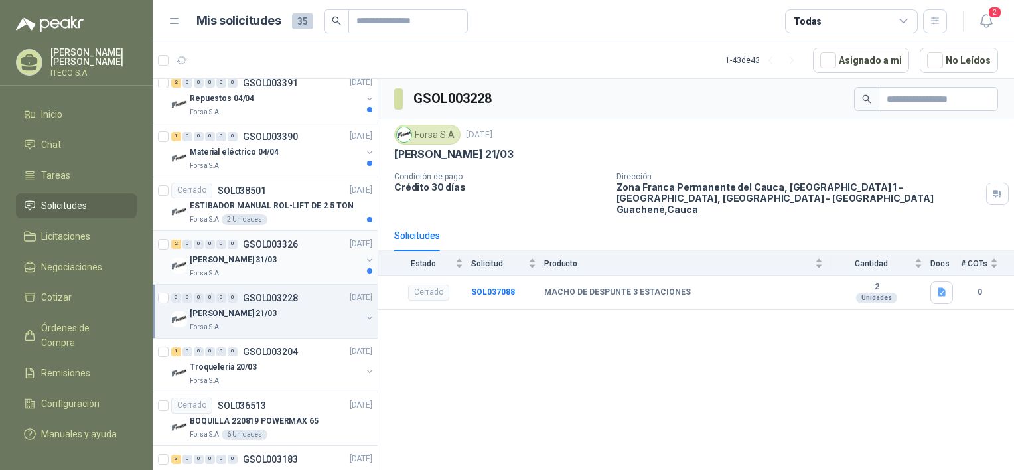
click at [277, 259] on div "[PERSON_NAME] 31/03" at bounding box center [276, 260] width 172 height 16
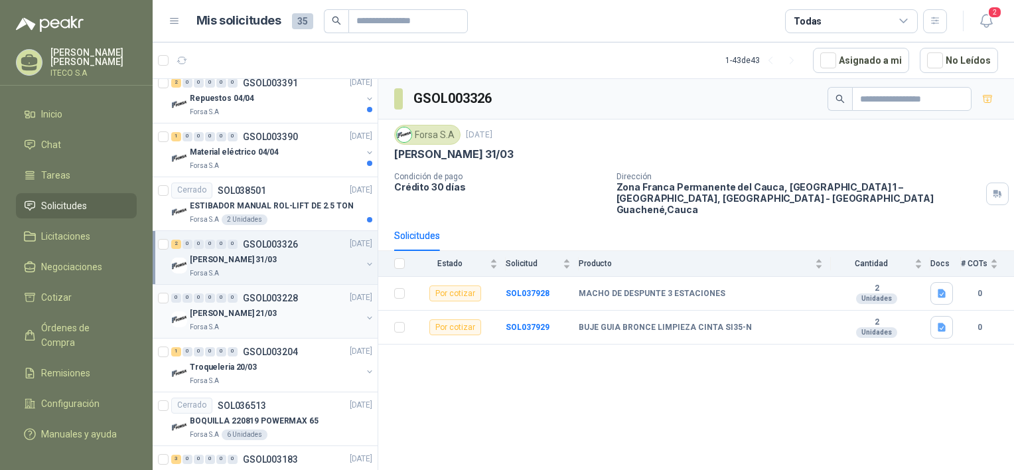
scroll to position [1261, 0]
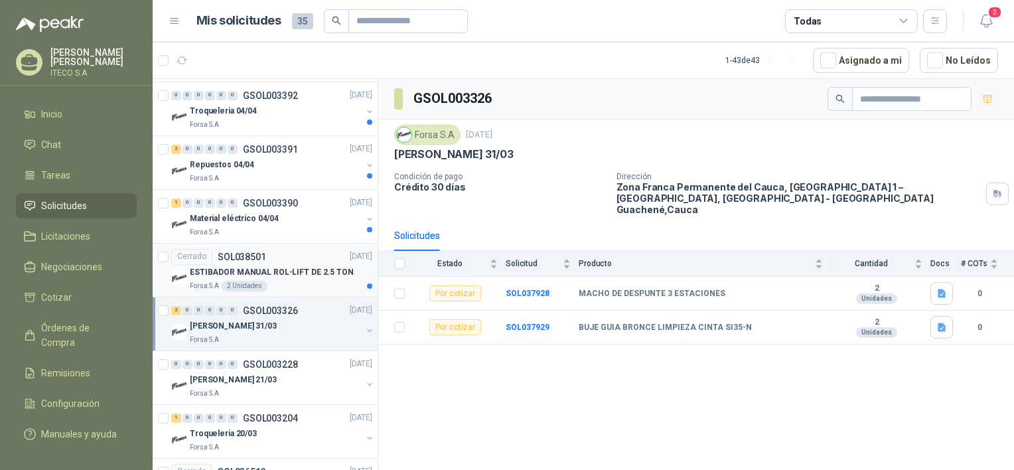
click at [287, 270] on p "ESTIBADOR MANUAL ROL-LIFT DE 2.5 TON" at bounding box center [272, 272] width 164 height 13
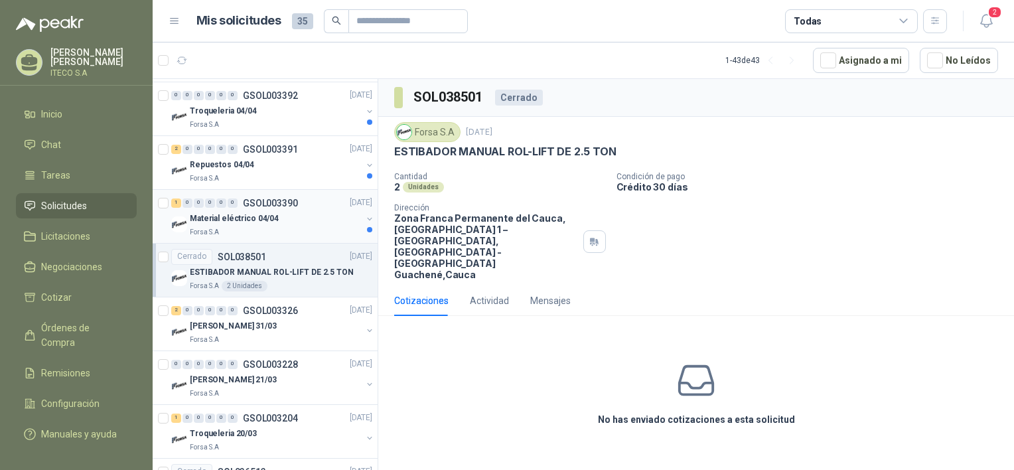
click at [287, 227] on div "Forsa S.A" at bounding box center [276, 232] width 172 height 11
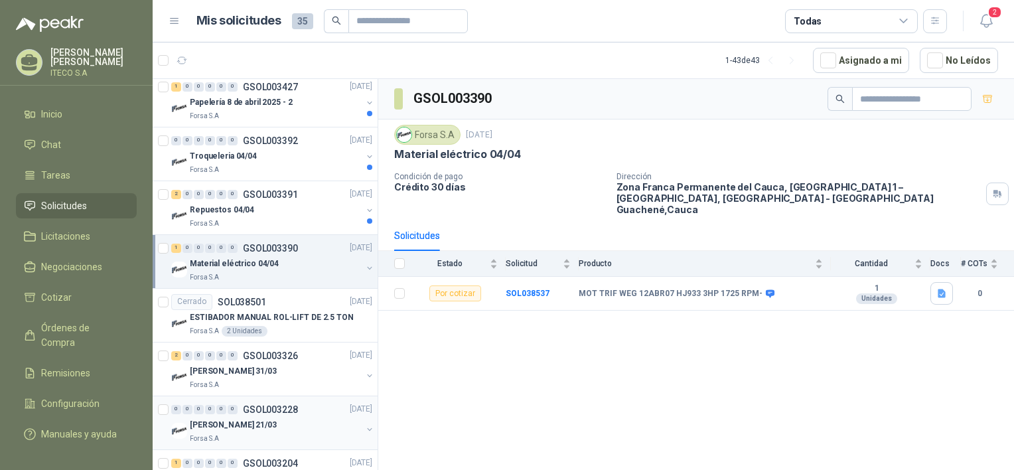
scroll to position [1195, 0]
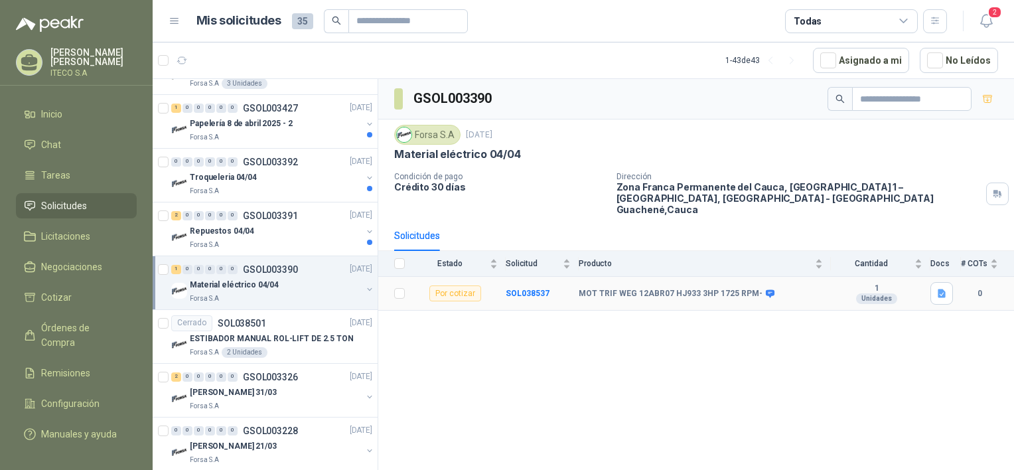
click at [706, 289] on b "MOT TRIF WEG 12ABR07 HJ933 3HP 1725 RPM-" at bounding box center [671, 294] width 184 height 11
click at [763, 289] on span at bounding box center [768, 294] width 10 height 10
click at [763, 260] on div "Se adjunta placa del motor" at bounding box center [760, 257] width 123 height 23
click at [765, 289] on icon at bounding box center [770, 294] width 10 height 10
click at [762, 258] on div "Producto" at bounding box center [701, 263] width 244 height 13
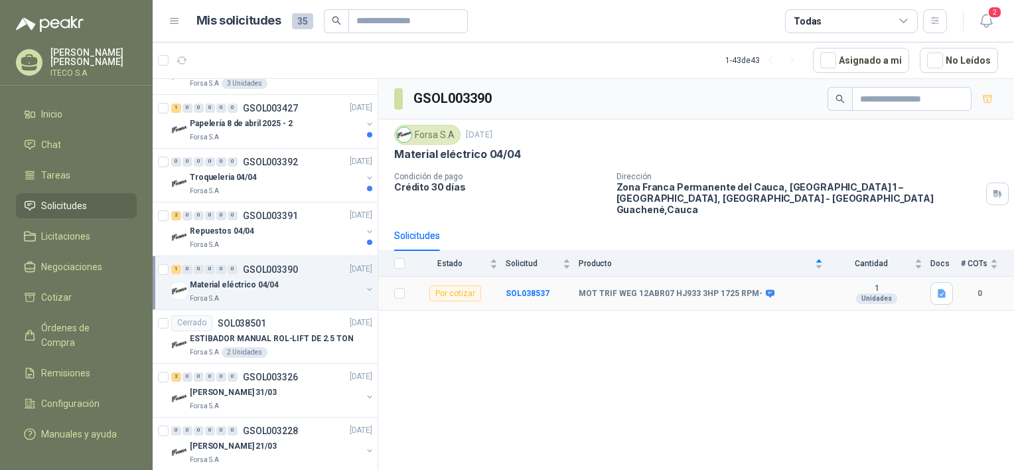
click at [954, 277] on td at bounding box center [945, 294] width 31 height 34
click at [946, 288] on icon "button" at bounding box center [941, 293] width 11 height 11
click at [934, 250] on button "Info_tecnica.png" at bounding box center [904, 252] width 82 height 14
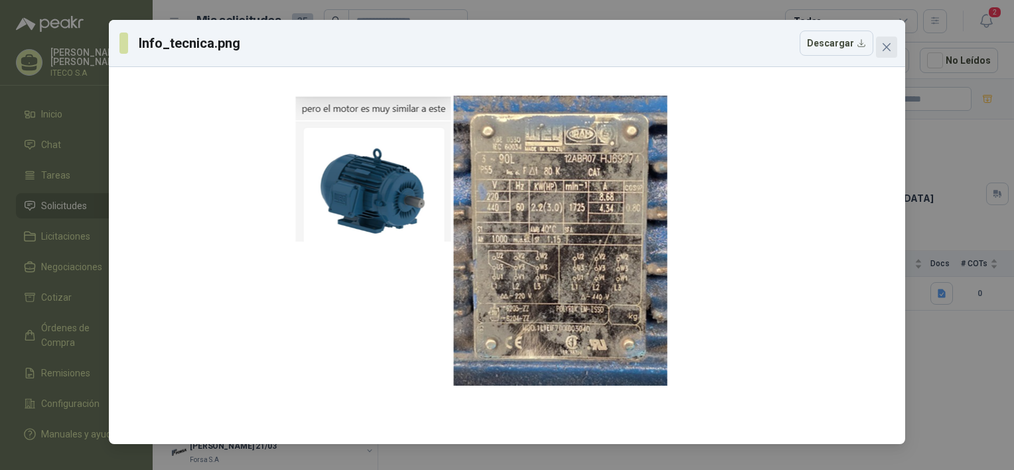
click at [885, 48] on icon "close" at bounding box center [887, 47] width 8 height 8
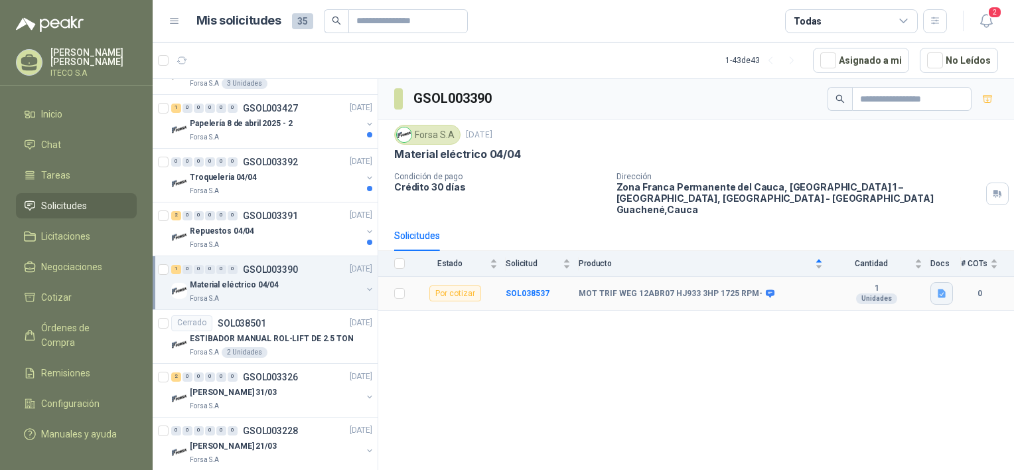
click at [938, 289] on icon "button" at bounding box center [942, 293] width 8 height 9
click at [919, 256] on button "Info_tecnica.png" at bounding box center [904, 252] width 82 height 14
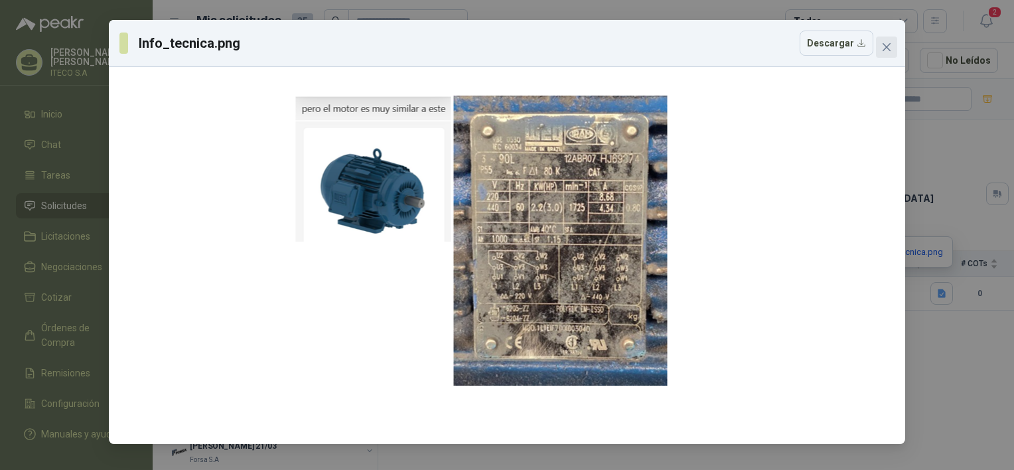
click at [885, 39] on button "Close" at bounding box center [886, 47] width 21 height 21
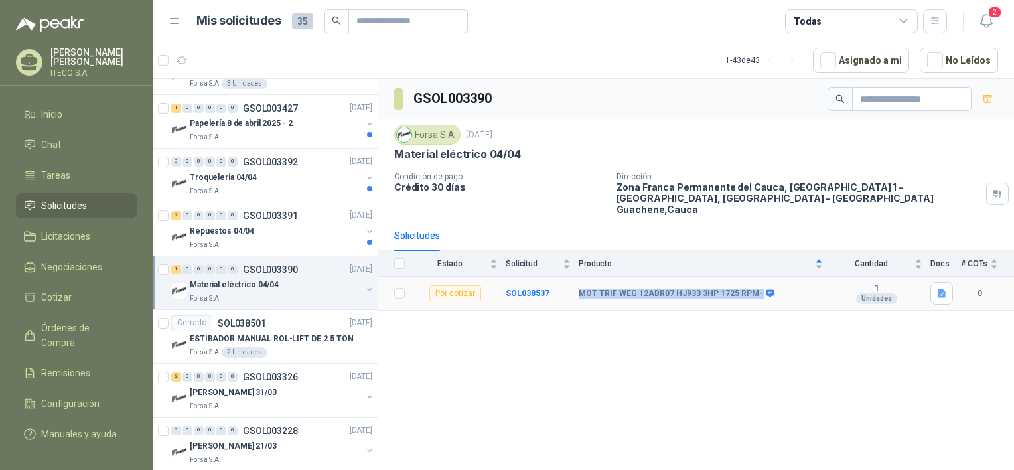
drag, startPoint x: 578, startPoint y: 281, endPoint x: 755, endPoint y: 284, distance: 176.6
click at [755, 284] on tr "Por cotizar SOL038537 MOT TRIF WEG [DATE] HJ933 3HP 1725 RPM- 1 Unidades 0" at bounding box center [696, 294] width 636 height 34
drag, startPoint x: 755, startPoint y: 284, endPoint x: 745, endPoint y: 283, distance: 9.3
copy tr "MOT TRIF WEG 12ABR07 HJ933 3HP 1725 RPM-"
click at [607, 342] on div "GSOL003390 Forsa [DATE] Material eléctrico 04/04 Condición de pago Crédito 30 d…" at bounding box center [696, 277] width 636 height 396
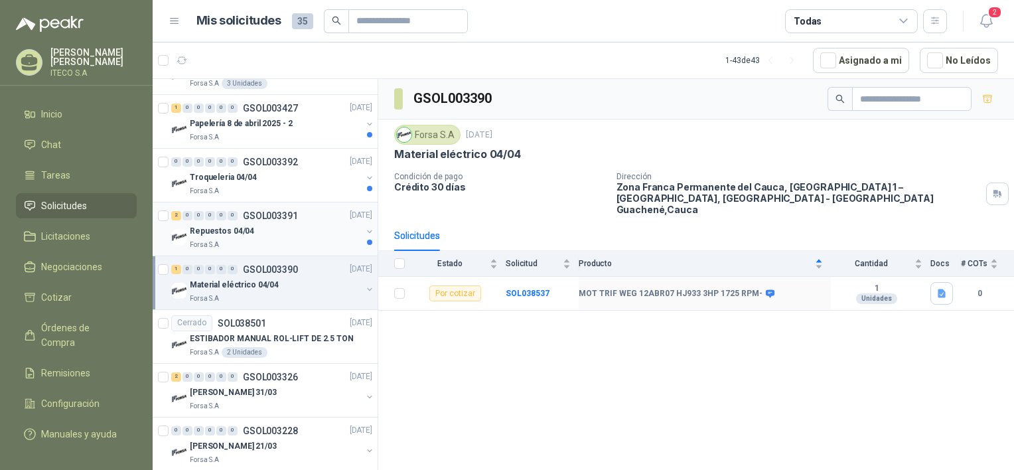
click at [304, 231] on div "Repuestos 04/04" at bounding box center [276, 232] width 172 height 16
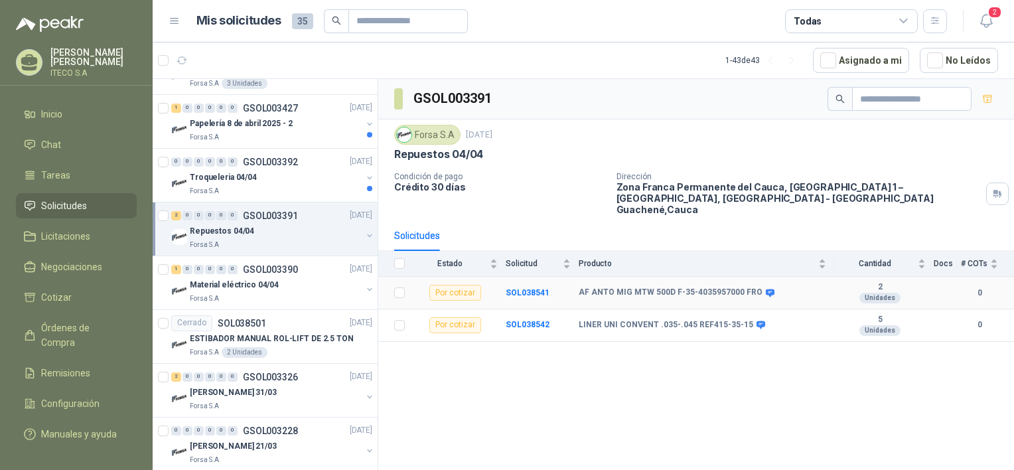
click at [766, 289] on icon at bounding box center [770, 293] width 9 height 8
click at [765, 288] on icon at bounding box center [770, 293] width 10 height 10
click at [766, 289] on icon at bounding box center [770, 293] width 9 height 8
click at [757, 321] on icon at bounding box center [761, 325] width 9 height 8
drag, startPoint x: 580, startPoint y: 279, endPoint x: 753, endPoint y: 286, distance: 173.4
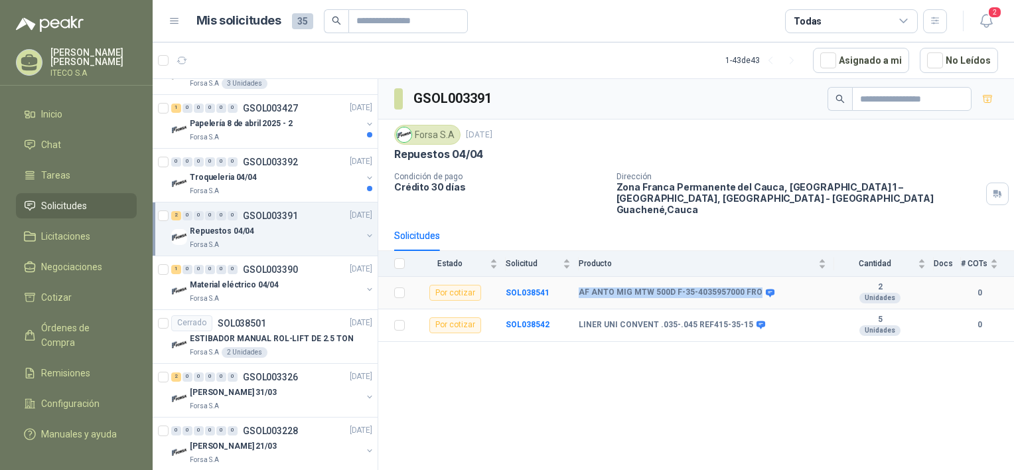
click at [753, 286] on td "AF ANTO MIG MTW 500D F-35-4035957000 FRO" at bounding box center [707, 293] width 256 height 33
drag, startPoint x: 753, startPoint y: 286, endPoint x: 748, endPoint y: 281, distance: 7.1
copy b "AF ANTO MIG MTW 500D F-35-4035957000 FRO"
click at [558, 391] on div "GSOL003391 Forsa [DATE] Repuestos 04/04 Condición de pago Crédito 30 días Direc…" at bounding box center [696, 277] width 636 height 396
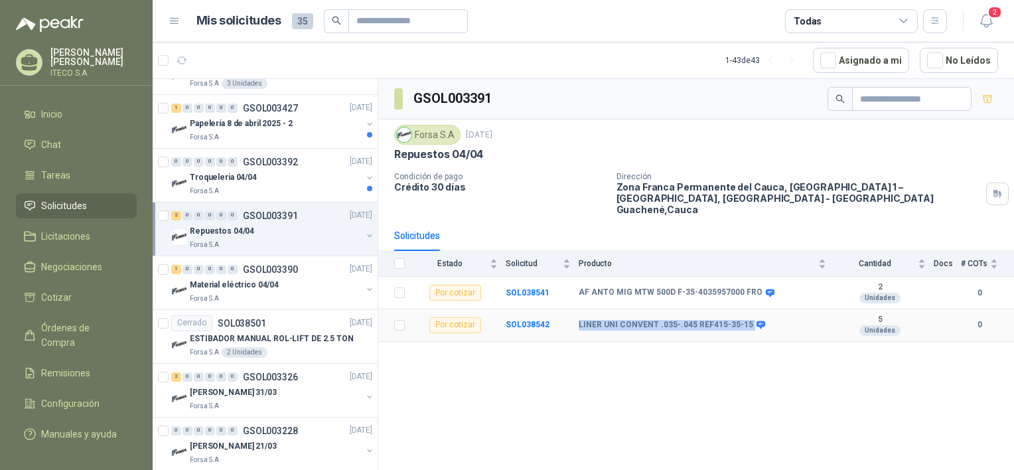
drag, startPoint x: 745, startPoint y: 313, endPoint x: 579, endPoint y: 312, distance: 166.6
click at [579, 320] on div "LINER UNI CONVENT .035-.045 REF415-35-15" at bounding box center [671, 325] width 185 height 11
drag, startPoint x: 579, startPoint y: 312, endPoint x: 593, endPoint y: 316, distance: 14.5
copy div "LINER UNI CONVENT .035-.045 REF415-35-15"
click at [269, 293] on div "Forsa S.A" at bounding box center [276, 298] width 172 height 11
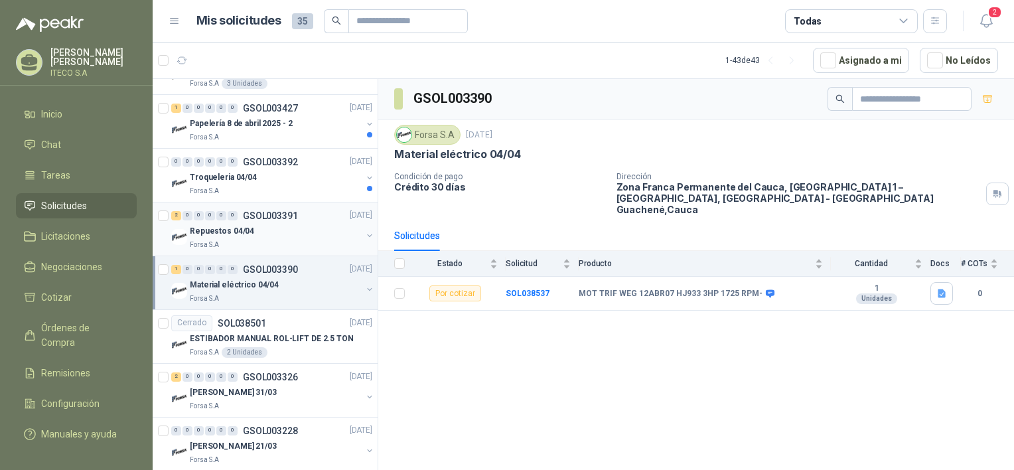
click at [285, 235] on div "Repuestos 04/04" at bounding box center [276, 232] width 172 height 16
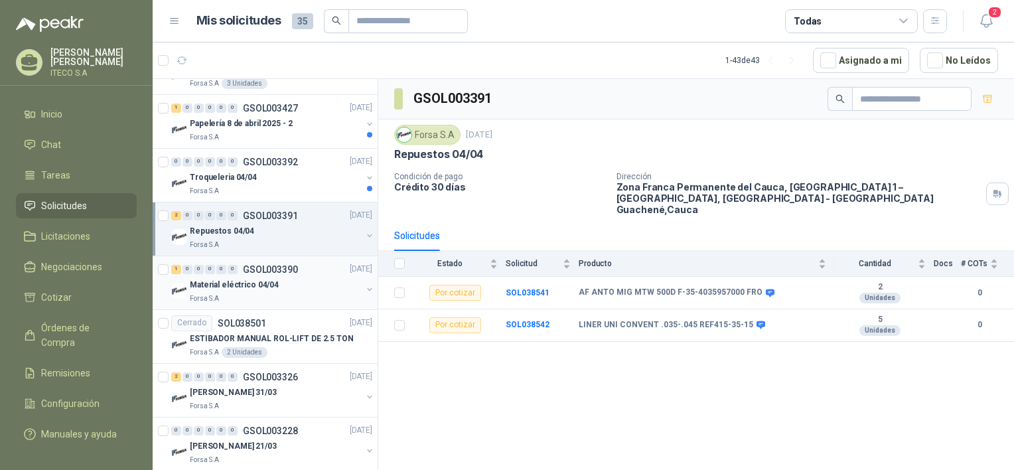
scroll to position [1128, 0]
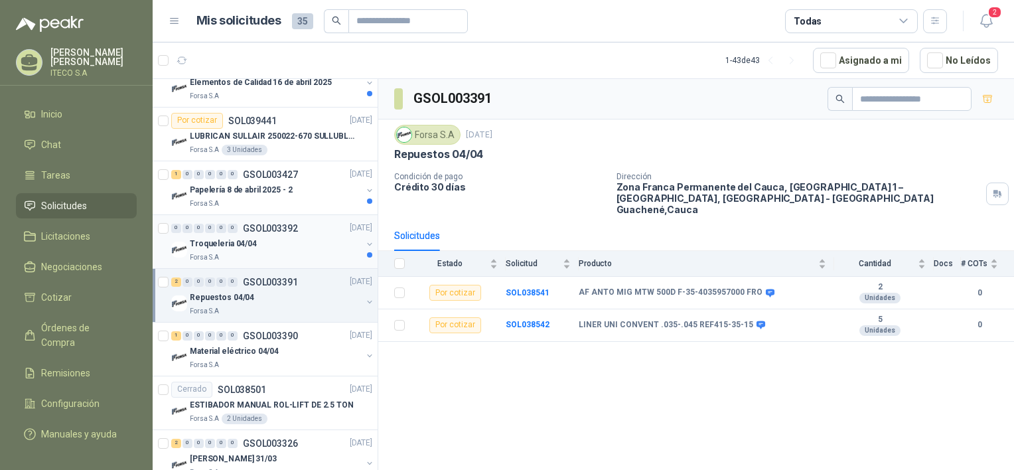
click at [287, 246] on div "Troqueleria 04/04" at bounding box center [276, 244] width 172 height 16
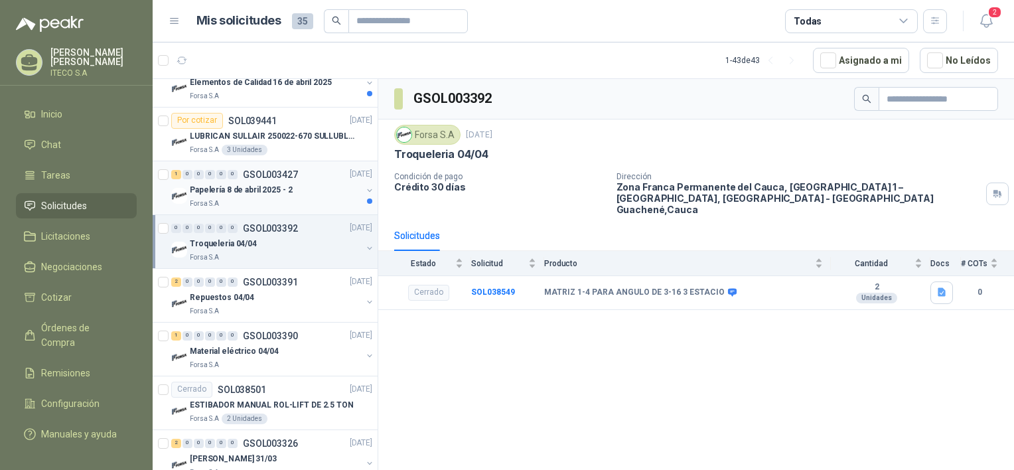
click at [312, 202] on div "Forsa S.A" at bounding box center [276, 203] width 172 height 11
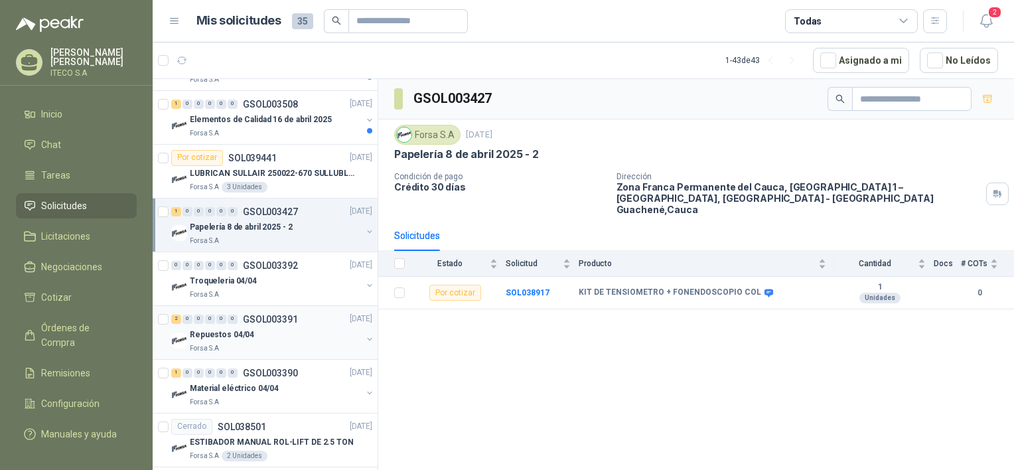
scroll to position [1062, 0]
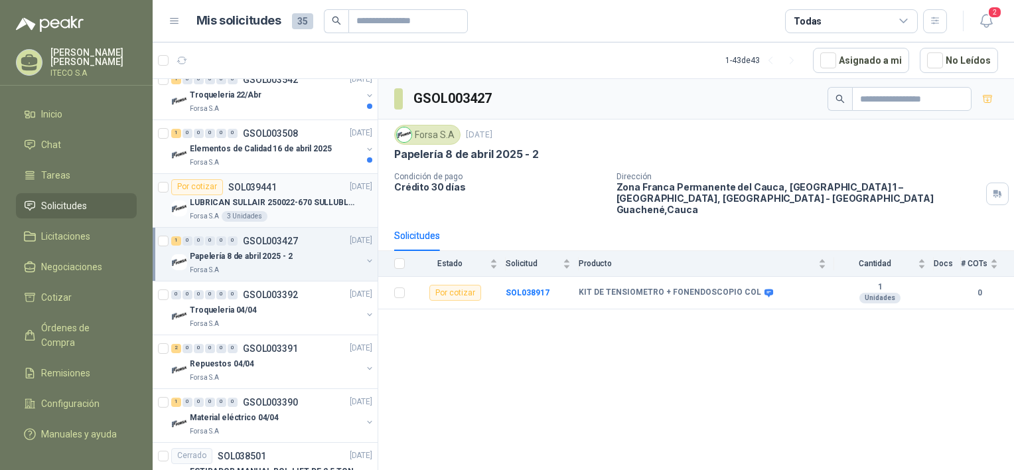
click at [309, 200] on p "LUBRICAN SULLAIR 250022-670 SULLUBLE 32" at bounding box center [272, 202] width 165 height 13
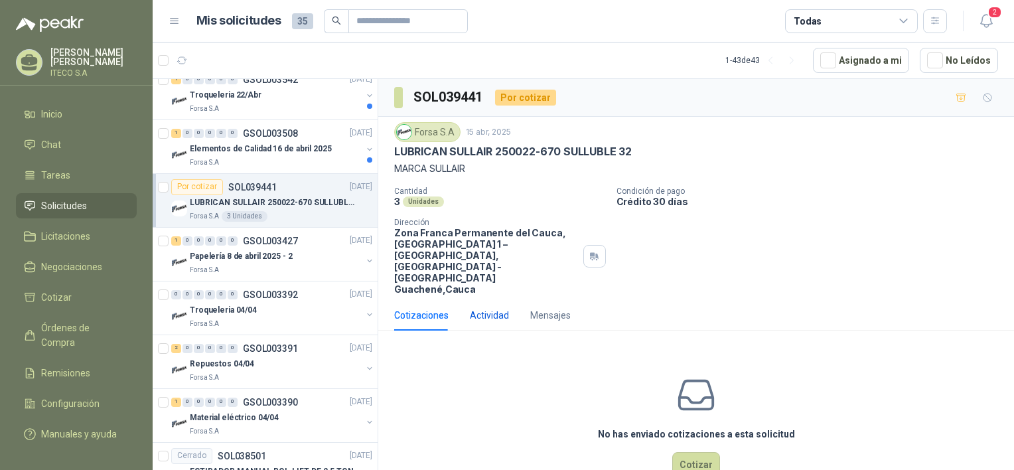
click at [473, 308] on div "Actividad" at bounding box center [489, 315] width 39 height 15
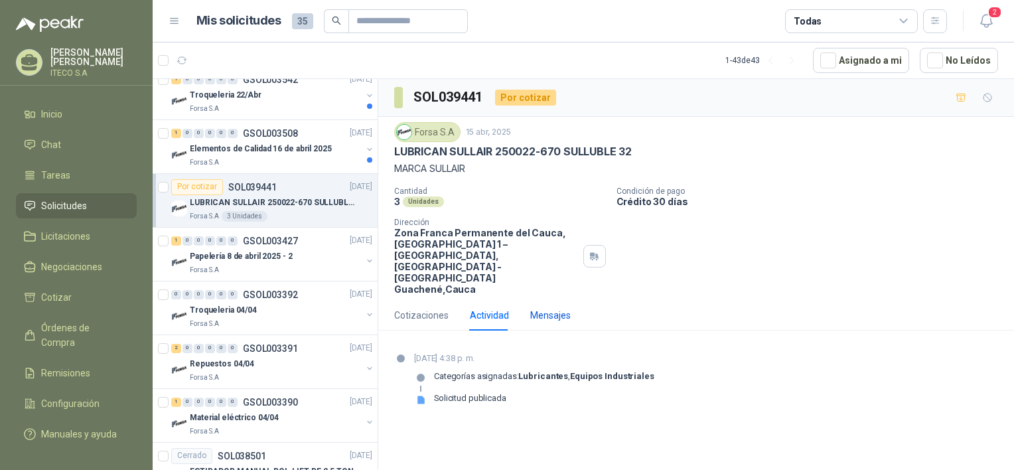
click at [552, 308] on div "Mensajes" at bounding box center [550, 315] width 40 height 15
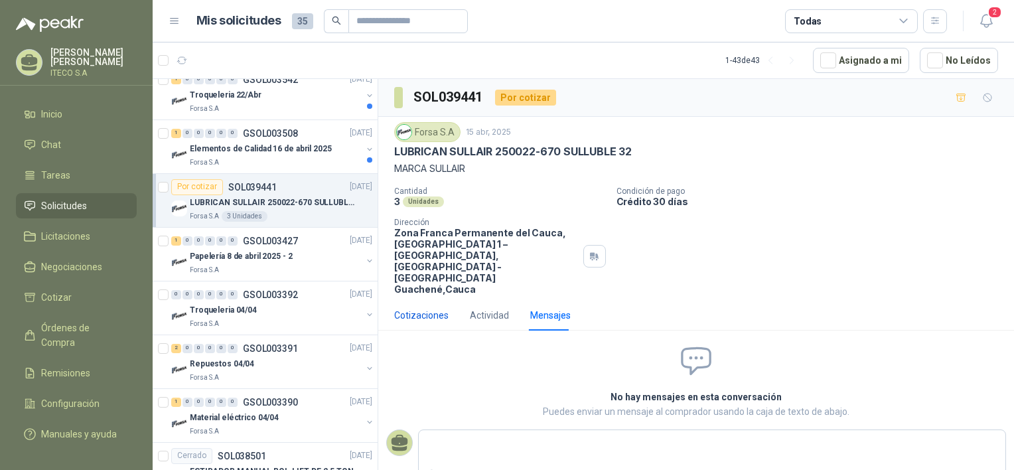
click at [437, 308] on div "Cotizaciones" at bounding box center [421, 315] width 54 height 15
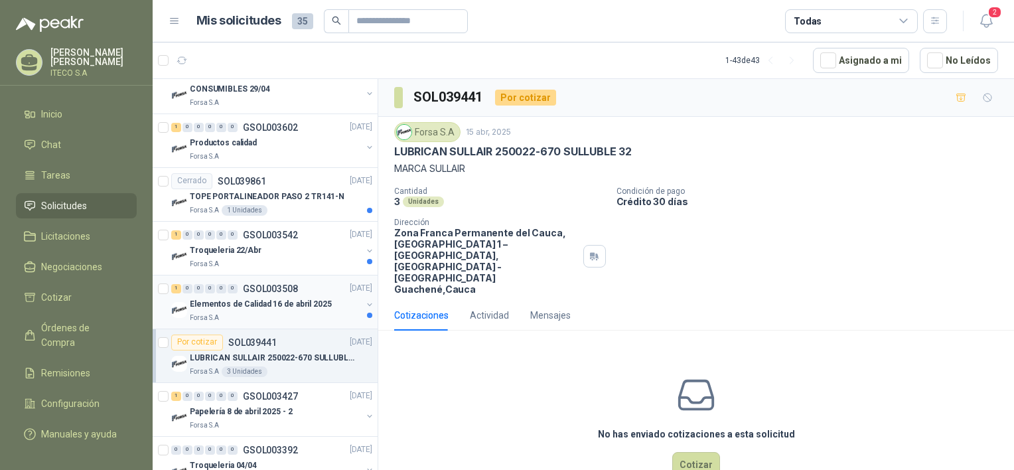
scroll to position [929, 0]
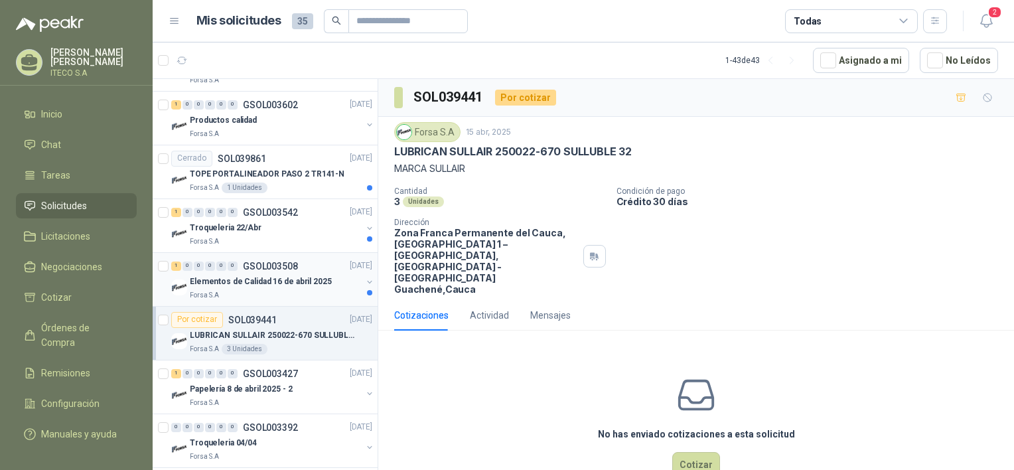
click at [272, 279] on p "Elementos de Calidad 16 de abril 2025" at bounding box center [261, 281] width 142 height 13
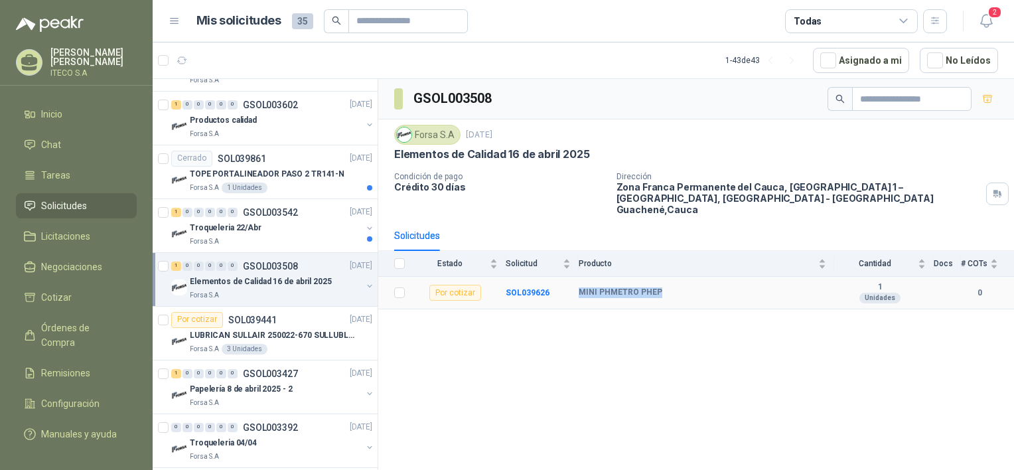
drag, startPoint x: 657, startPoint y: 283, endPoint x: 577, endPoint y: 284, distance: 79.6
click at [577, 284] on tr "Por cotizar SOL039626 MINI PHMETRO PHEP 1 Unidades 0" at bounding box center [696, 293] width 636 height 33
drag, startPoint x: 581, startPoint y: 283, endPoint x: 539, endPoint y: 276, distance: 42.3
click at [539, 288] on b "SOL039626" at bounding box center [528, 292] width 44 height 9
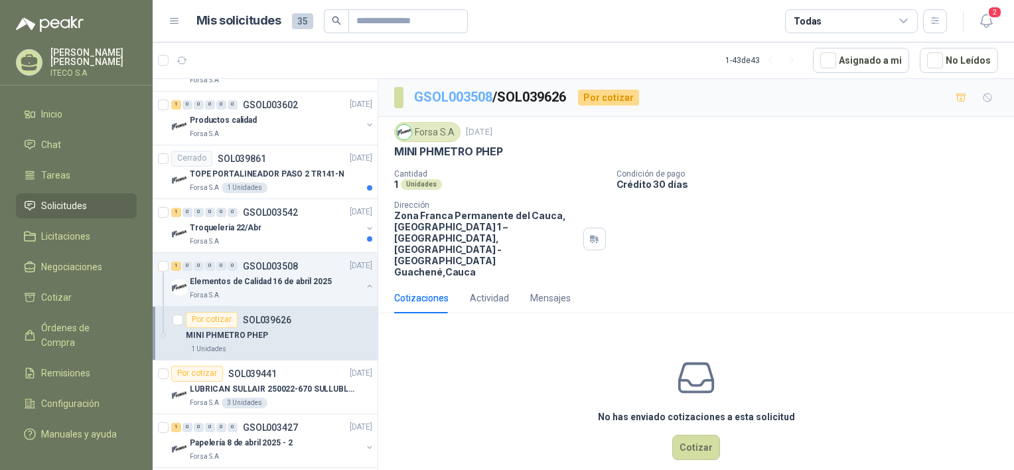
click at [441, 98] on link "GSOL003508" at bounding box center [453, 97] width 78 height 16
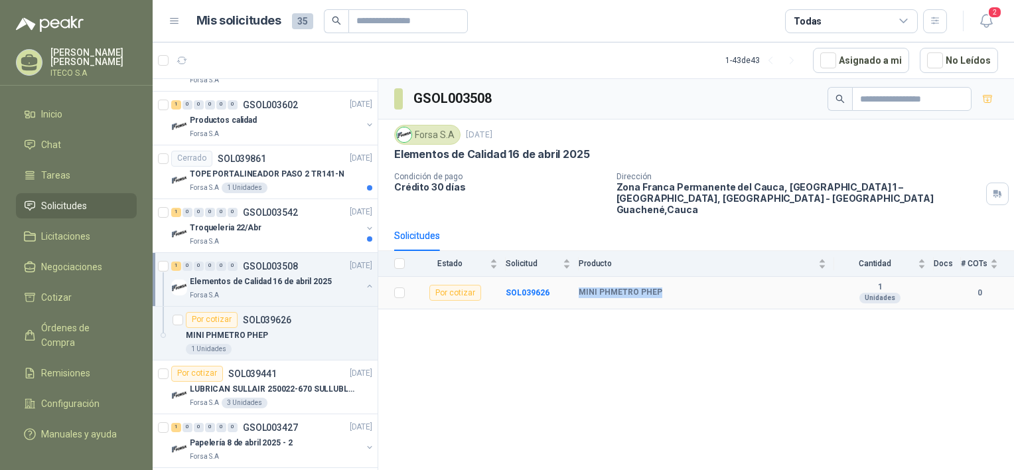
drag, startPoint x: 661, startPoint y: 281, endPoint x: 581, endPoint y: 281, distance: 79.6
click at [581, 287] on div "MINI PHMETRO PHEP" at bounding box center [703, 292] width 248 height 11
copy b "MINI PHMETRO PHEP"
click at [279, 221] on div "Troqueleria 22/Abr" at bounding box center [276, 228] width 172 height 16
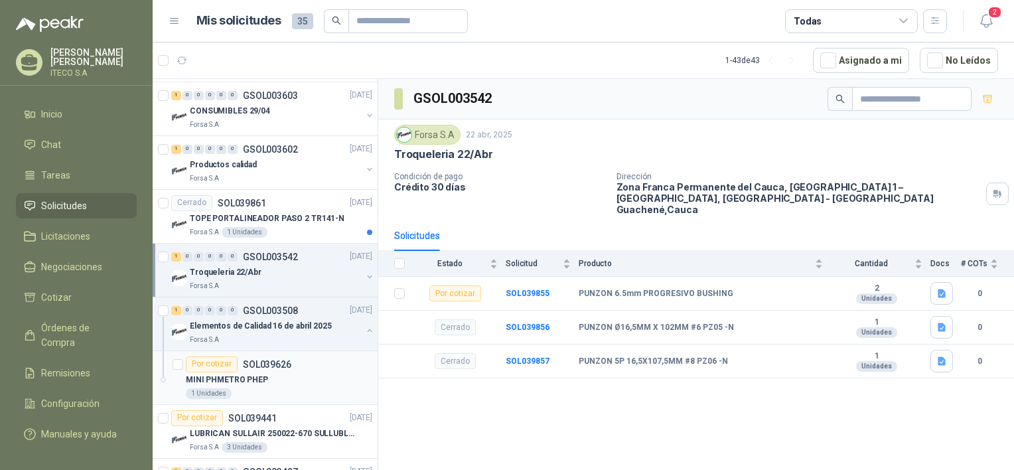
scroll to position [863, 0]
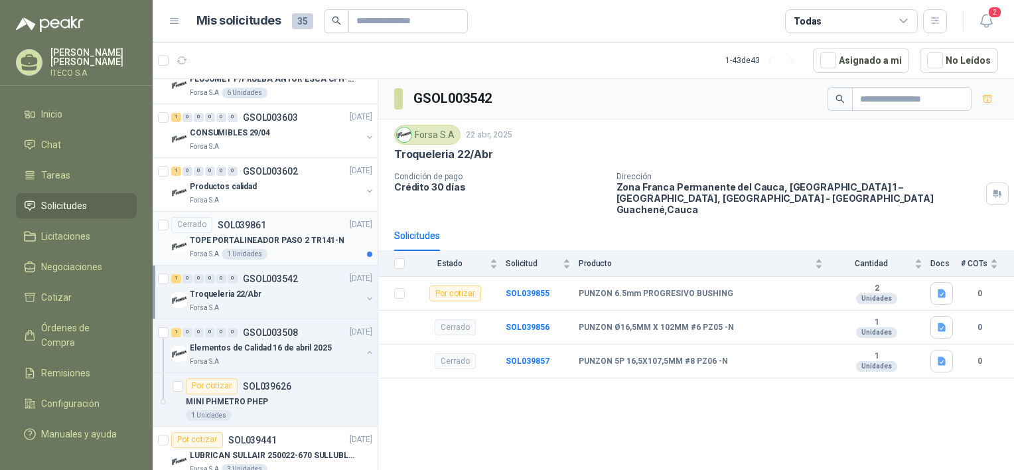
click at [295, 234] on p "TOPE PORTALINEADOR PASO 2 TR141-N" at bounding box center [267, 240] width 155 height 13
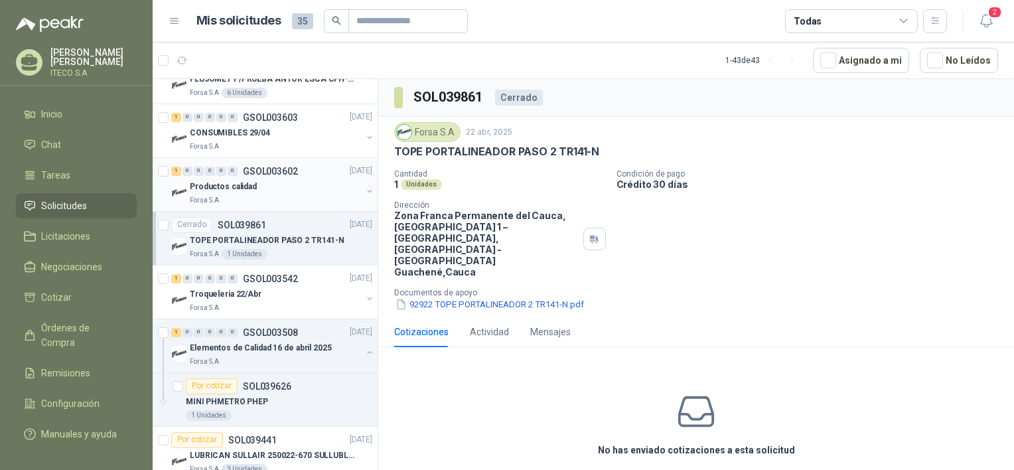
click at [277, 196] on div "Forsa S.A" at bounding box center [276, 200] width 172 height 11
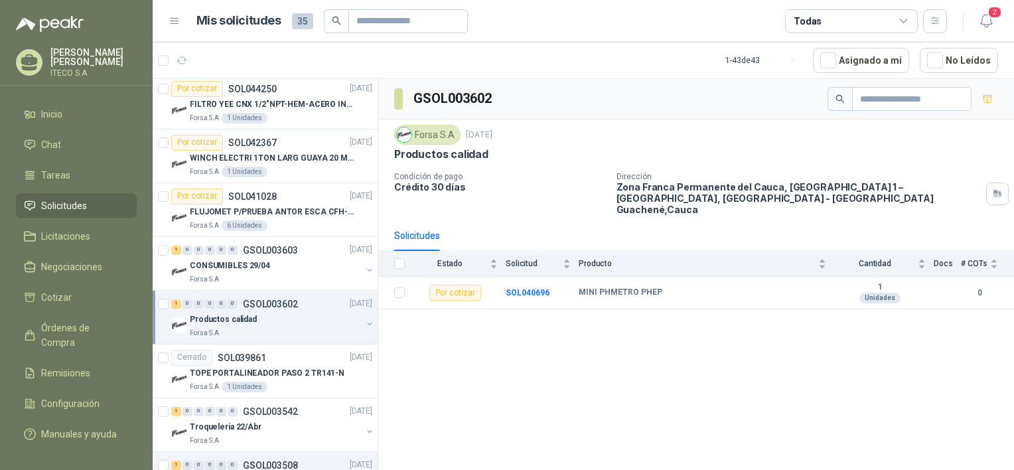
scroll to position [664, 0]
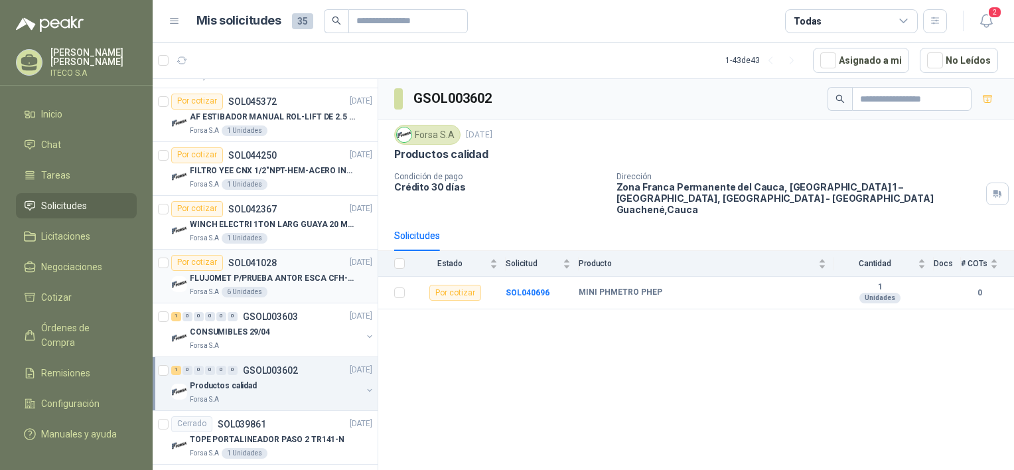
click at [302, 277] on p "FLUJOMET P/PRUEBA ANTOR ESCA CFH-ARGON-N" at bounding box center [272, 278] width 165 height 13
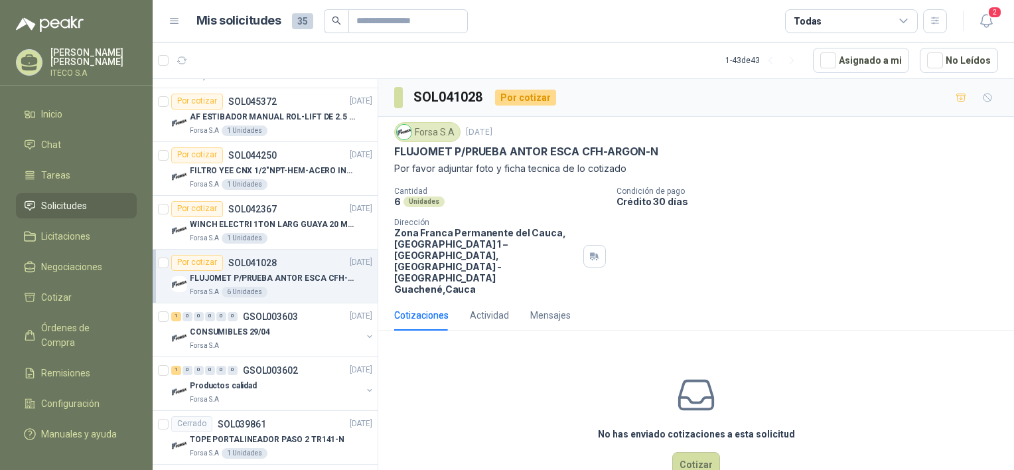
click at [448, 98] on h3 "SOL041028" at bounding box center [448, 97] width 71 height 21
click at [500, 95] on div "[DATE] 1:23 p. m." at bounding box center [459, 106] width 81 height 23
click at [546, 90] on div "Por cotizar" at bounding box center [525, 98] width 61 height 16
click at [543, 92] on div "Por cotizar" at bounding box center [525, 98] width 61 height 16
click at [502, 308] on div "Actividad" at bounding box center [489, 315] width 39 height 15
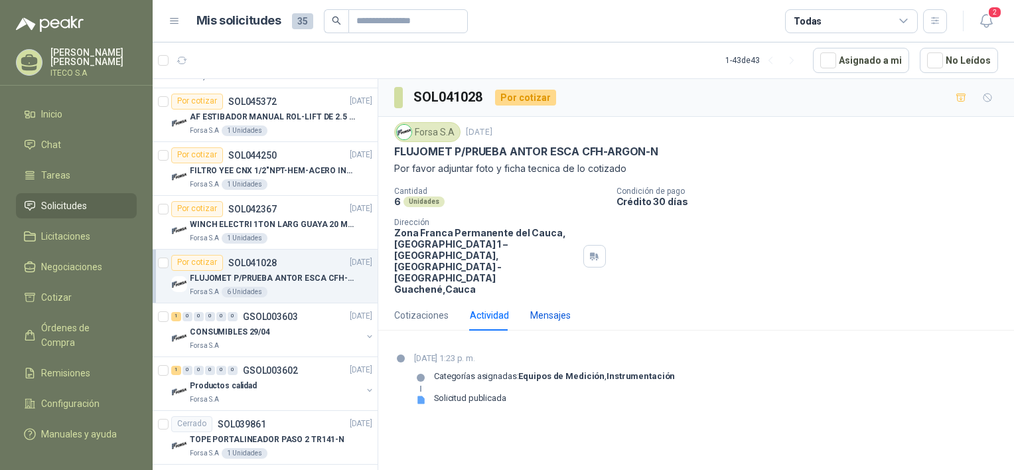
click at [548, 308] on div "Mensajes" at bounding box center [550, 315] width 40 height 15
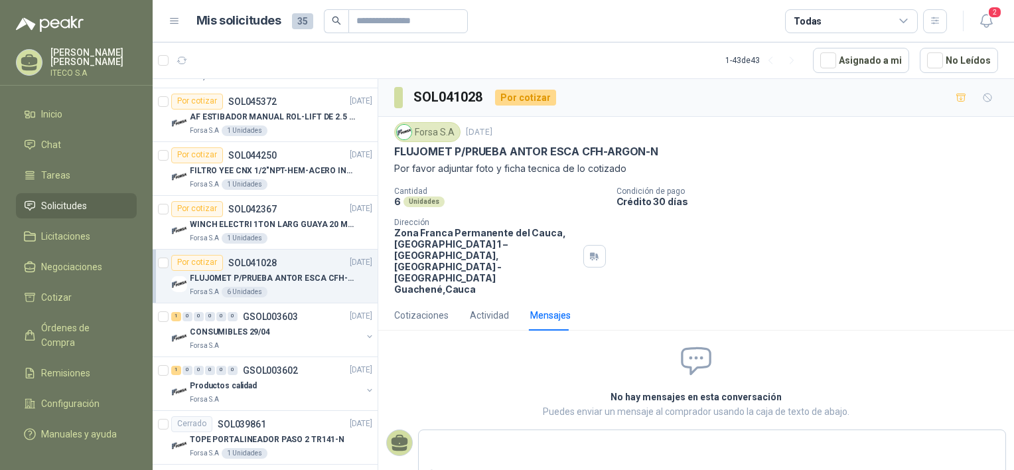
click at [427, 199] on div "Unidades" at bounding box center [424, 201] width 41 height 11
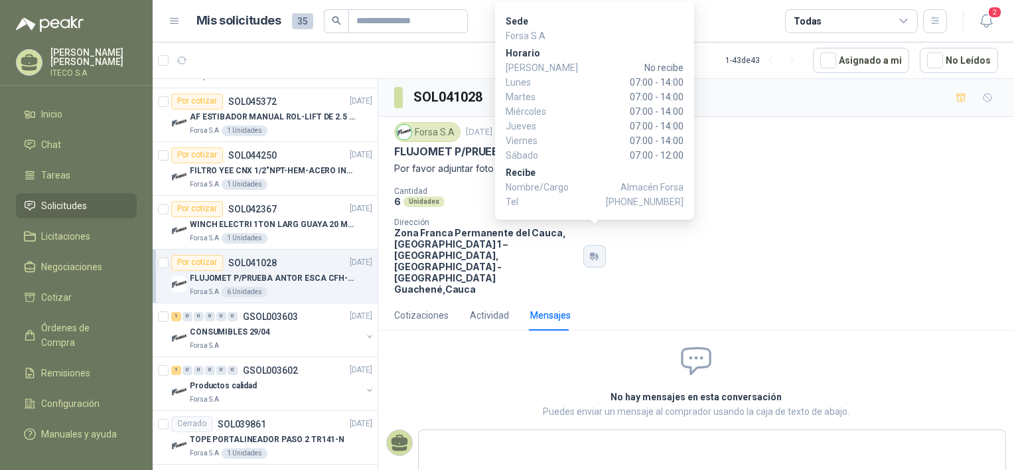
click at [593, 251] on icon "button" at bounding box center [594, 256] width 11 height 11
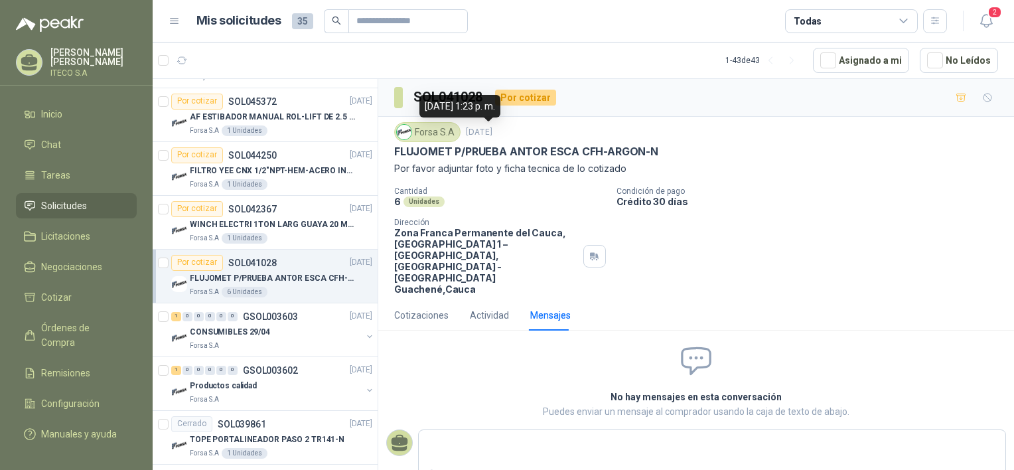
click at [452, 97] on div "[DATE] 1:23 p. m." at bounding box center [459, 106] width 81 height 23
click at [165, 267] on div at bounding box center [163, 276] width 11 height 42
click at [447, 151] on p "FLUJOMET P/PRUEBA ANTOR ESCA CFH-ARGON-N" at bounding box center [526, 152] width 264 height 14
click at [463, 171] on p "Por favor adjuntar foto y ficha tecnica de lo cotizado" at bounding box center [696, 168] width 604 height 15
click at [616, 157] on p "FLUJOMET P/PRUEBA ANTOR ESCA CFH-ARGON-N" at bounding box center [526, 152] width 264 height 14
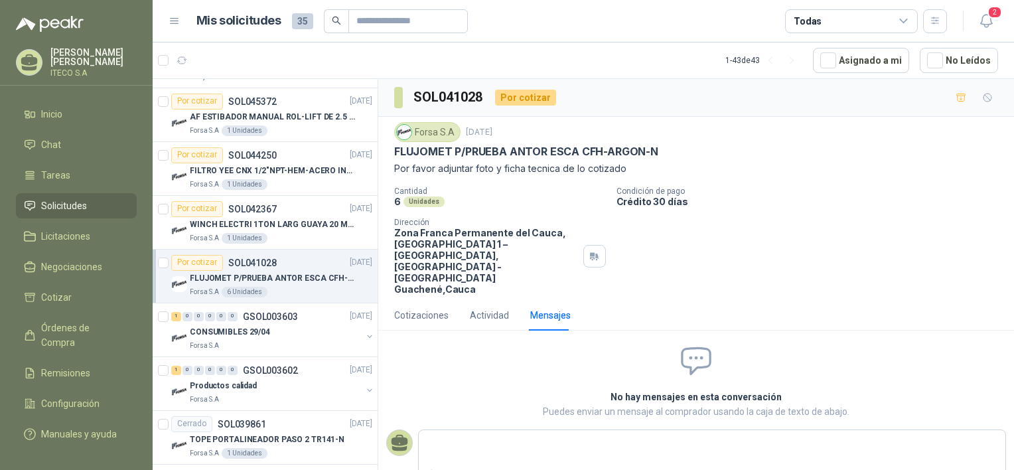
click at [508, 300] on div "Cotizaciones Actividad Mensajes" at bounding box center [482, 315] width 177 height 31
click at [502, 308] on div "Actividad" at bounding box center [489, 315] width 39 height 15
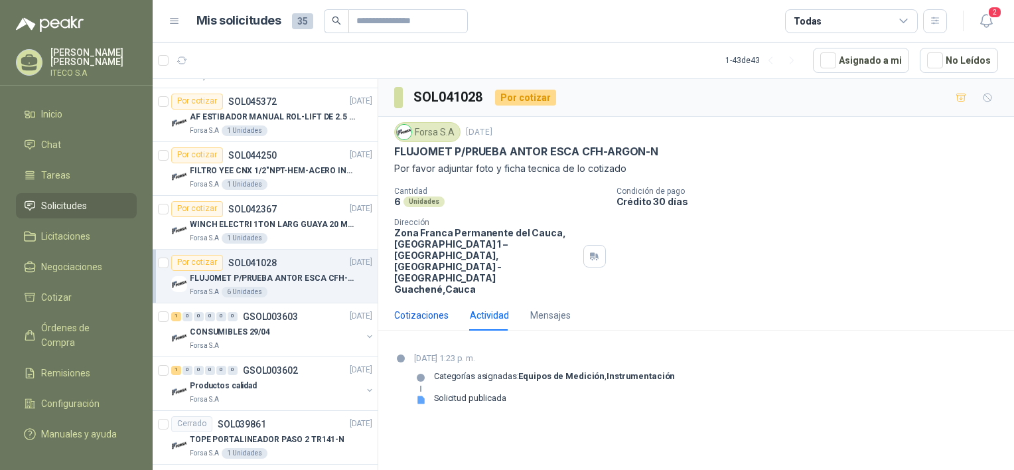
click at [441, 308] on div "Cotizaciones" at bounding box center [421, 315] width 54 height 15
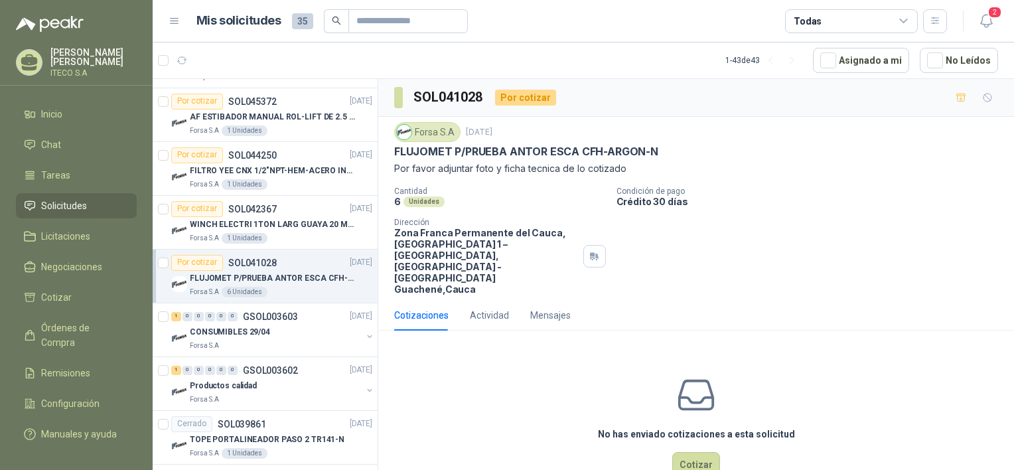
click at [524, 143] on div "Forsa [DATE] FLUJOMET P/PRUEBA ANTOR ESCA CFH-ARGON-N Por favor adjuntar foto …" at bounding box center [696, 149] width 604 height 54
click at [291, 233] on div "Forsa S.A 1 Unidades" at bounding box center [281, 238] width 183 height 11
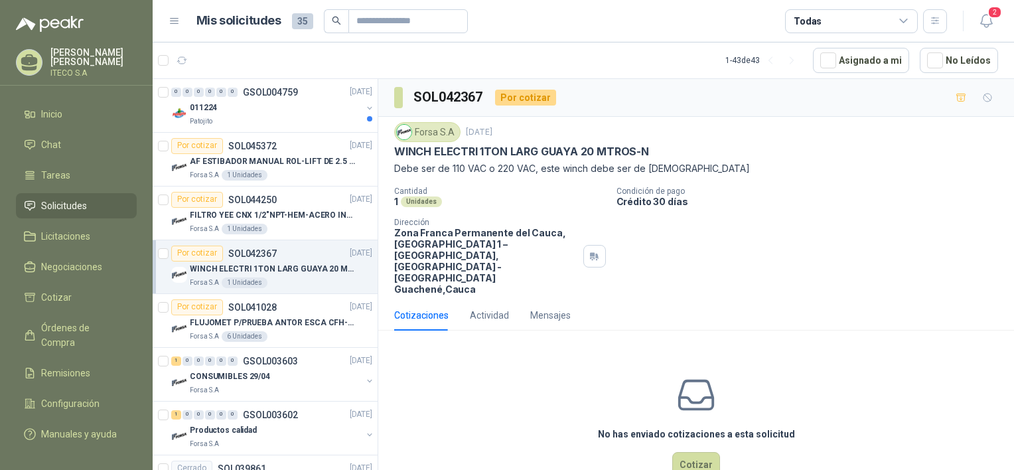
scroll to position [597, 0]
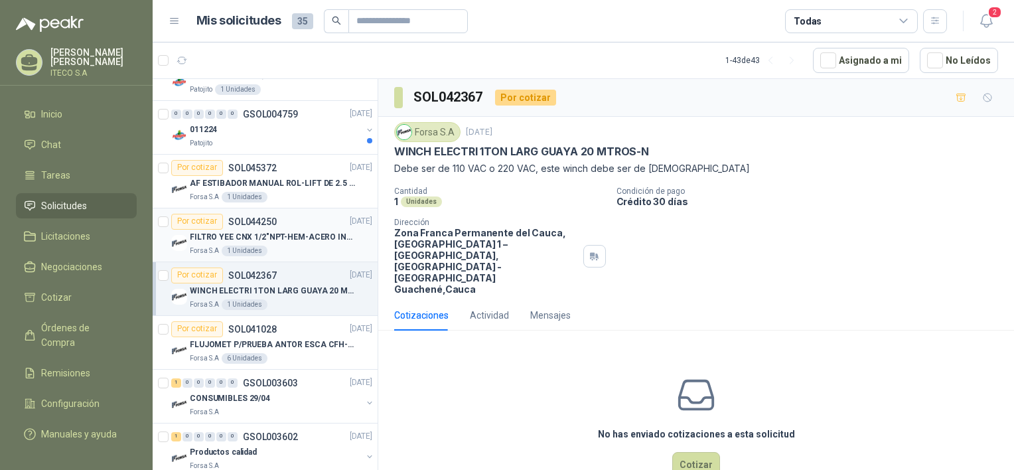
click at [291, 221] on div "Por cotizar SOL044250 [DATE]" at bounding box center [271, 222] width 201 height 16
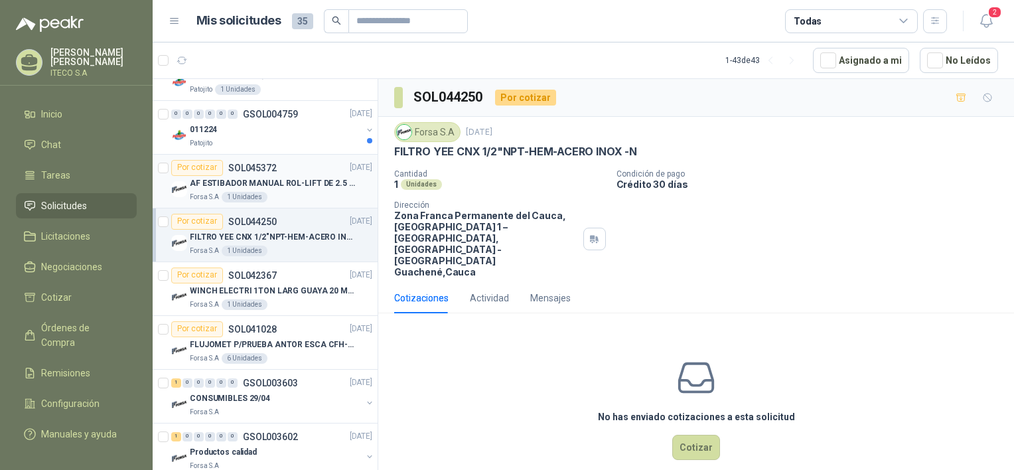
click at [281, 182] on p "AF ESTIBADOR MANUAL ROL-LIFT DE 2.5 TON" at bounding box center [272, 183] width 165 height 13
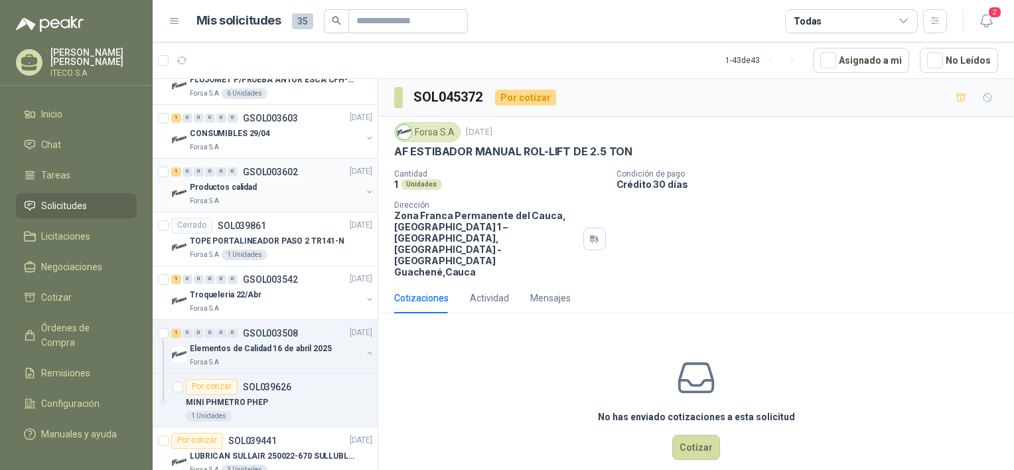
scroll to position [863, 0]
click at [693, 435] on button "Cotizar" at bounding box center [696, 447] width 48 height 25
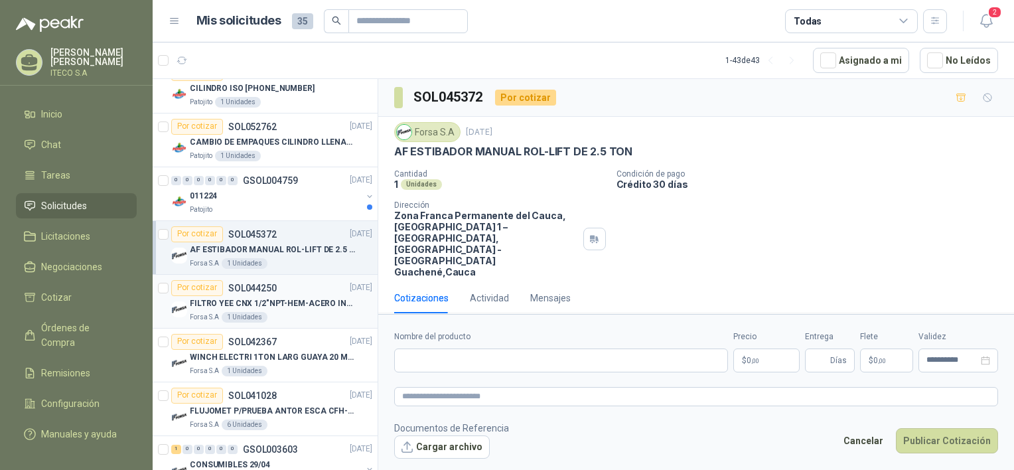
scroll to position [597, 0]
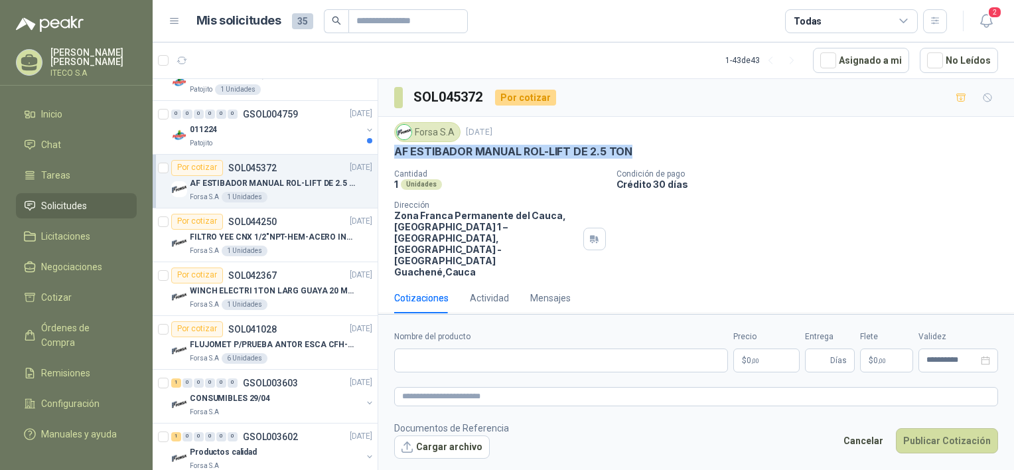
drag, startPoint x: 646, startPoint y: 149, endPoint x: 396, endPoint y: 155, distance: 250.3
click at [396, 155] on div "AF ESTIBADOR MANUAL ROL-LIFT DE 2.5 TON" at bounding box center [696, 152] width 604 height 14
copy p "AF ESTIBADOR MANUAL ROL-LIFT DE 2.5 TON"
click at [287, 227] on div "Por cotizar SOL044250 [DATE]" at bounding box center [271, 222] width 201 height 16
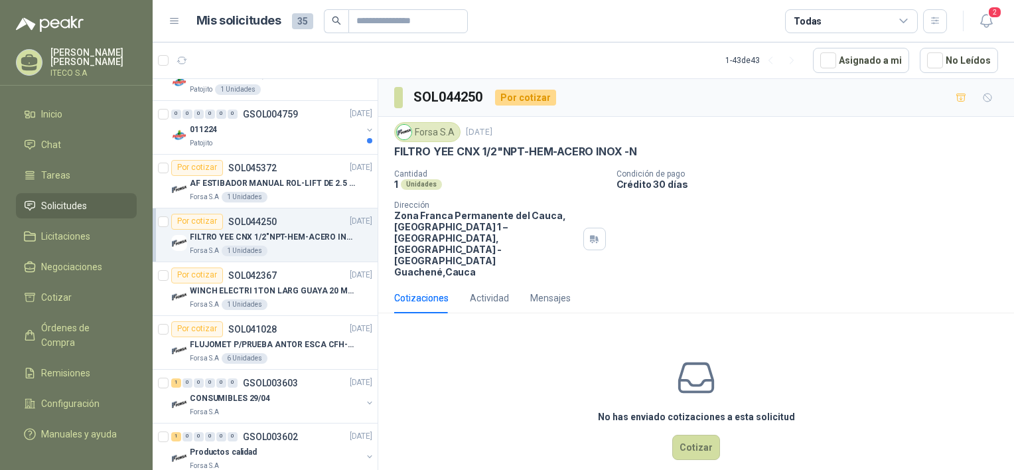
click at [542, 98] on div "Por cotizar" at bounding box center [525, 98] width 61 height 16
click at [530, 97] on div "Por cotizar" at bounding box center [525, 98] width 61 height 16
click at [696, 435] on button "Cotizar" at bounding box center [696, 447] width 48 height 25
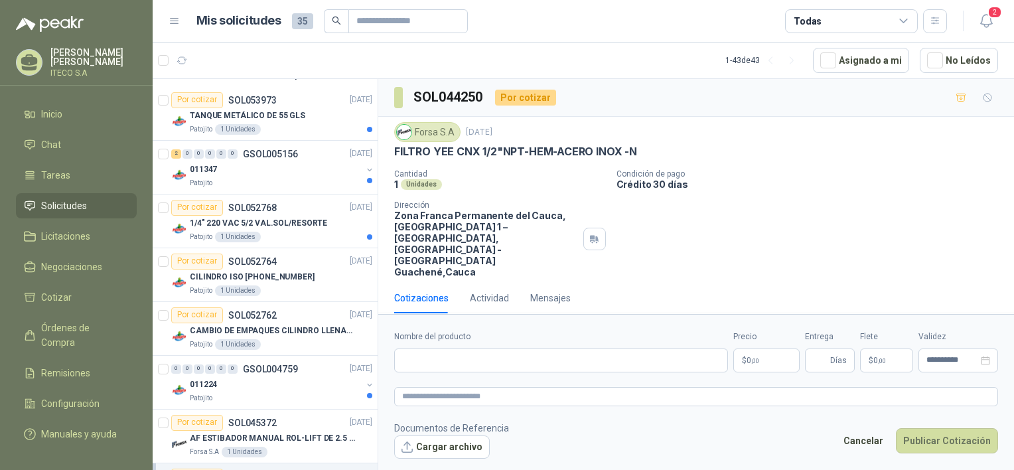
scroll to position [332, 0]
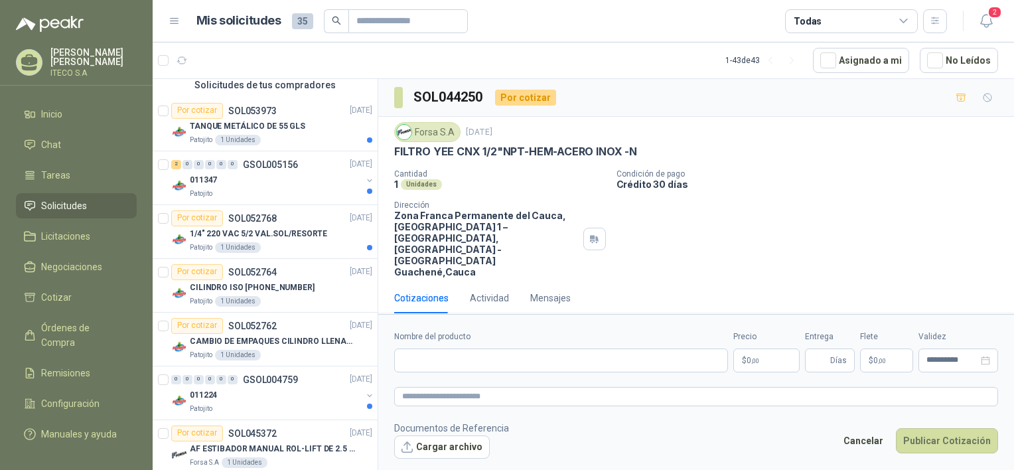
click at [495, 199] on div "Cantidad 1 Unidades Condición de pago Crédito 30 días Dirección Zona Franca Per…" at bounding box center [696, 223] width 604 height 108
drag, startPoint x: 396, startPoint y: 147, endPoint x: 640, endPoint y: 151, distance: 243.6
click at [640, 151] on div "FILTRO YEE CNX 1/2"NPT-HEM-ACERO INOX -N" at bounding box center [696, 152] width 604 height 14
drag, startPoint x: 640, startPoint y: 151, endPoint x: 630, endPoint y: 153, distance: 10.0
copy p "FILTRO YEE CNX 1/2"NPT-HEM-ACERO INOX -N"
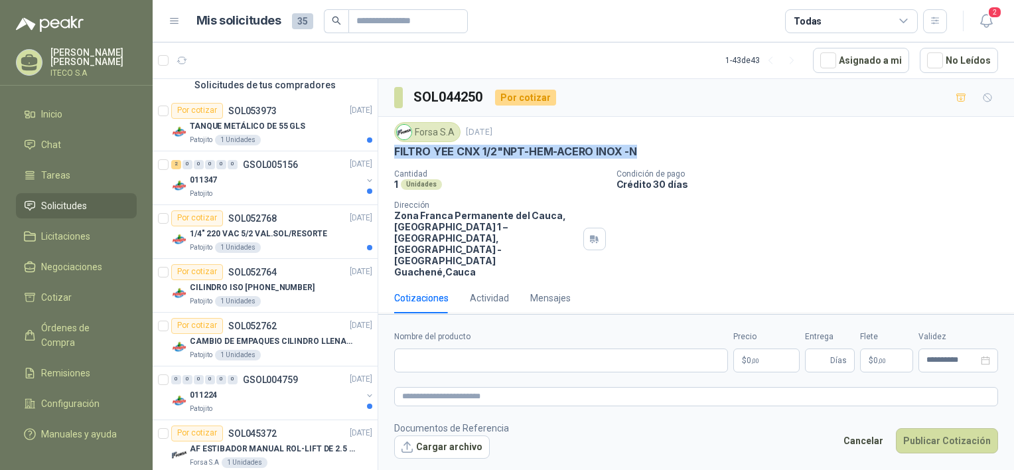
copy p "FILTRO YEE CNX 1/2"NPT-HEM-ACERO INOX -N"
click at [273, 281] on p "CILINDRO ISO [PHONE_NUMBER]" at bounding box center [252, 287] width 125 height 13
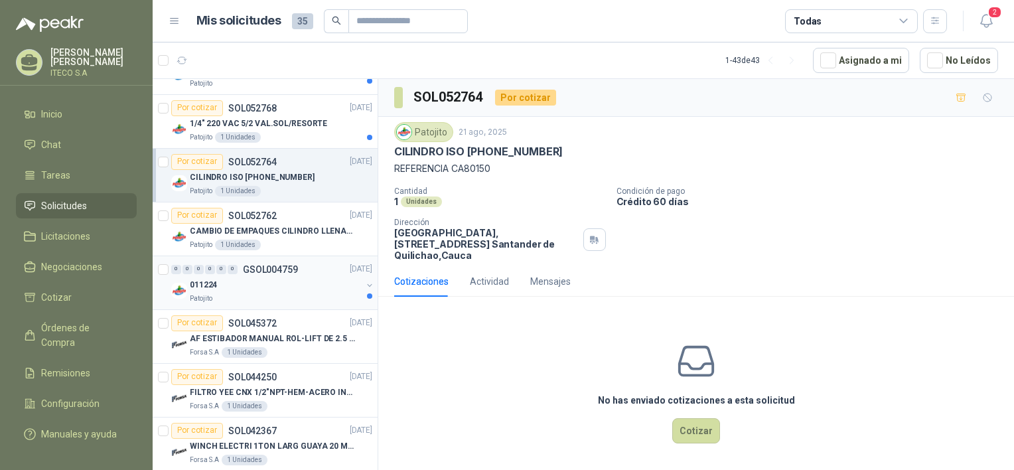
scroll to position [465, 0]
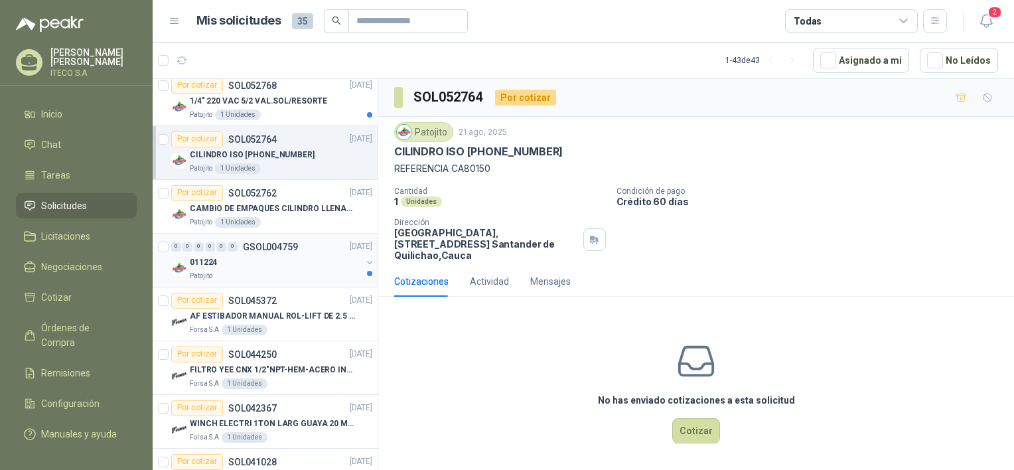
click at [246, 267] on div "011224" at bounding box center [276, 263] width 172 height 16
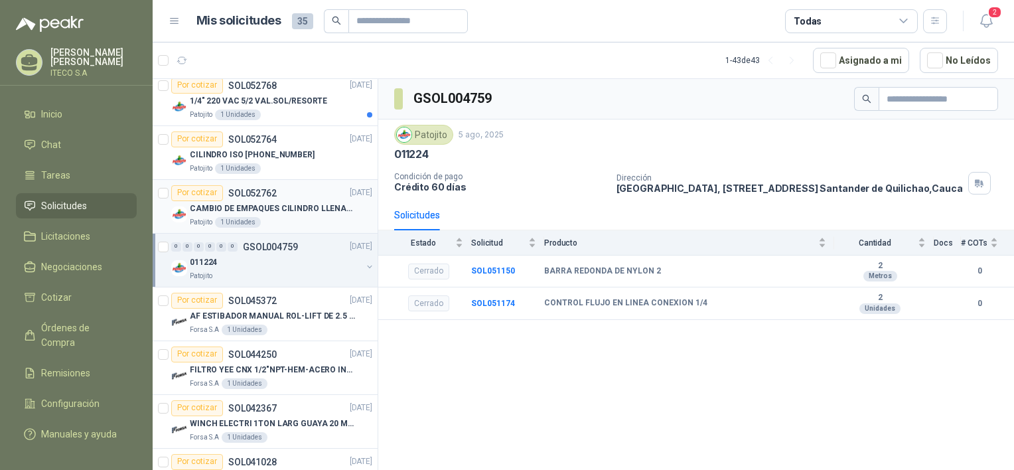
click at [295, 209] on p "CAMBIO DE EMPAQUES CILINDRO LLENADORA MANUALNUAL" at bounding box center [272, 208] width 165 height 13
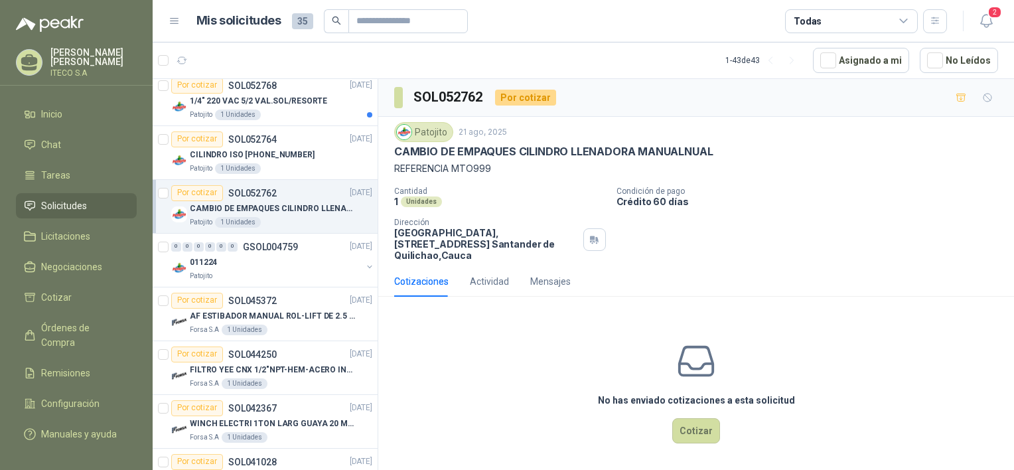
click at [524, 98] on div "Por cotizar" at bounding box center [525, 98] width 61 height 16
click at [487, 281] on div "Actividad" at bounding box center [489, 281] width 39 height 15
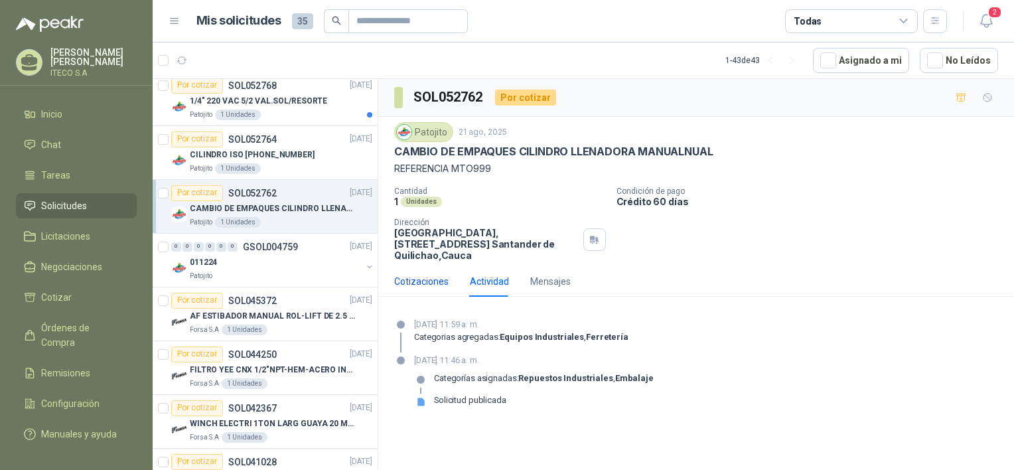
click at [425, 279] on div "Cotizaciones" at bounding box center [421, 281] width 54 height 15
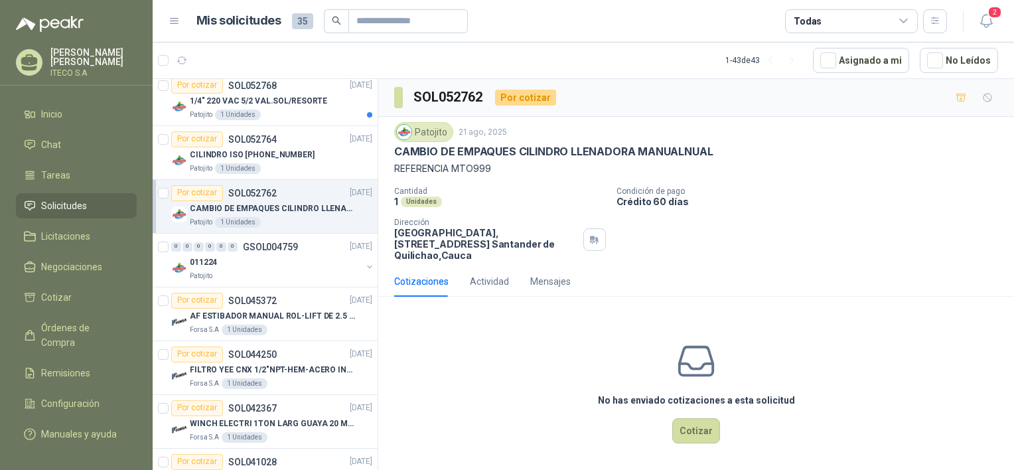
click at [538, 92] on div "Por cotizar" at bounding box center [525, 98] width 61 height 16
click at [694, 423] on button "Cotizar" at bounding box center [696, 430] width 48 height 25
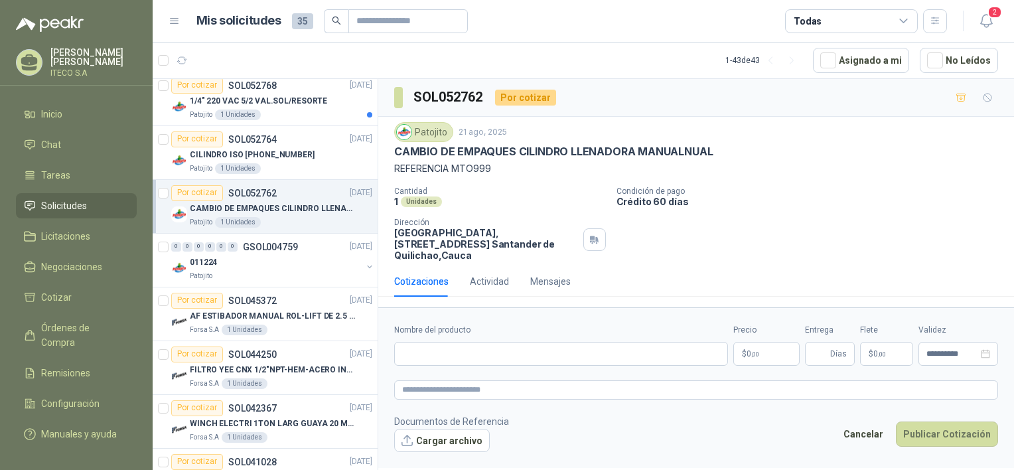
click at [295, 194] on div "Por cotizar SOL052762 [DATE]" at bounding box center [271, 193] width 201 height 16
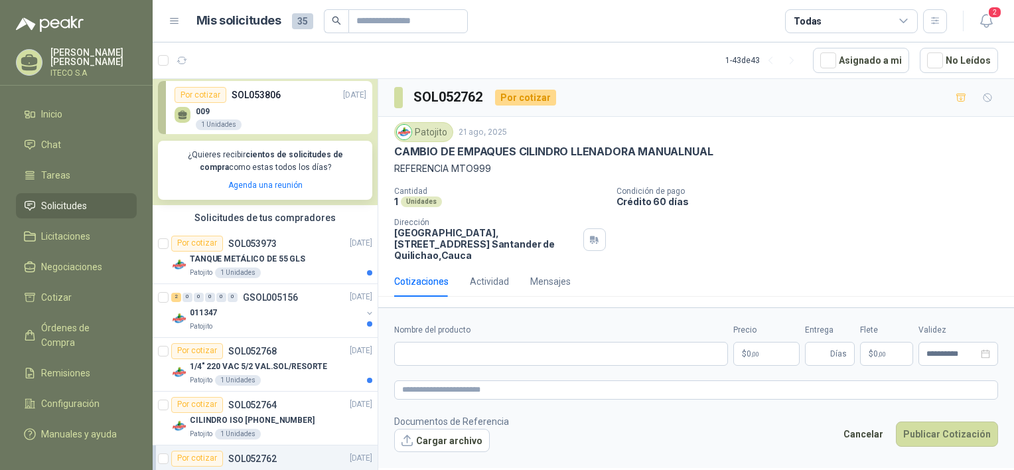
scroll to position [265, 0]
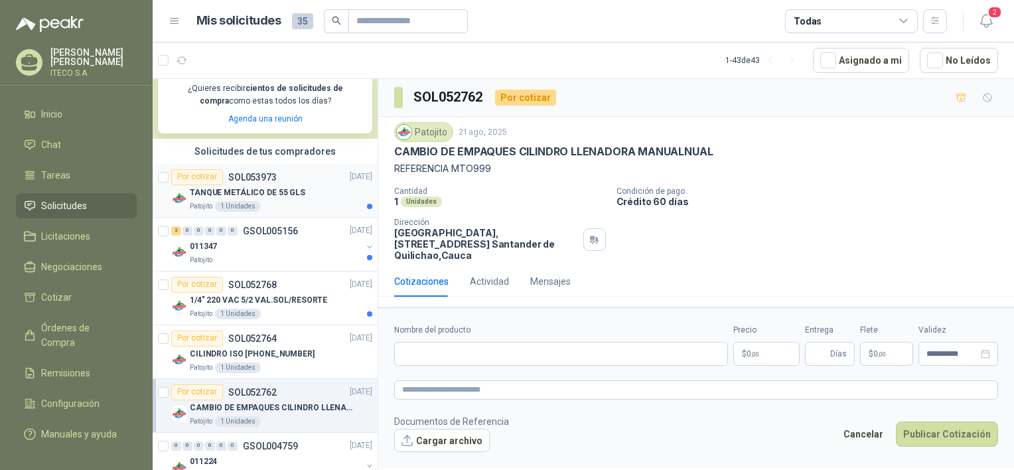
click at [281, 194] on p "TANQUE METÁLICO DE 55 GLS" at bounding box center [247, 192] width 115 height 13
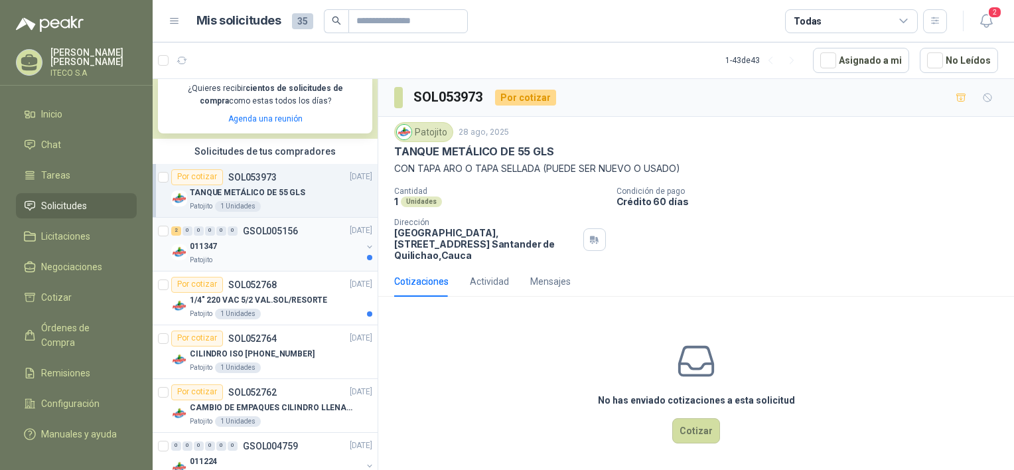
click at [254, 260] on div "Patojito" at bounding box center [276, 260] width 172 height 11
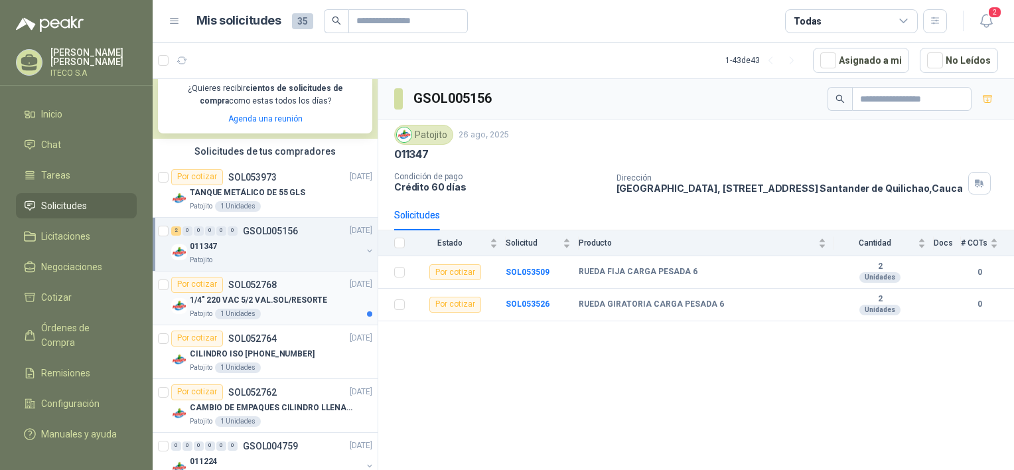
click at [279, 289] on div "Por cotizar SOL052768 [DATE]" at bounding box center [271, 285] width 201 height 16
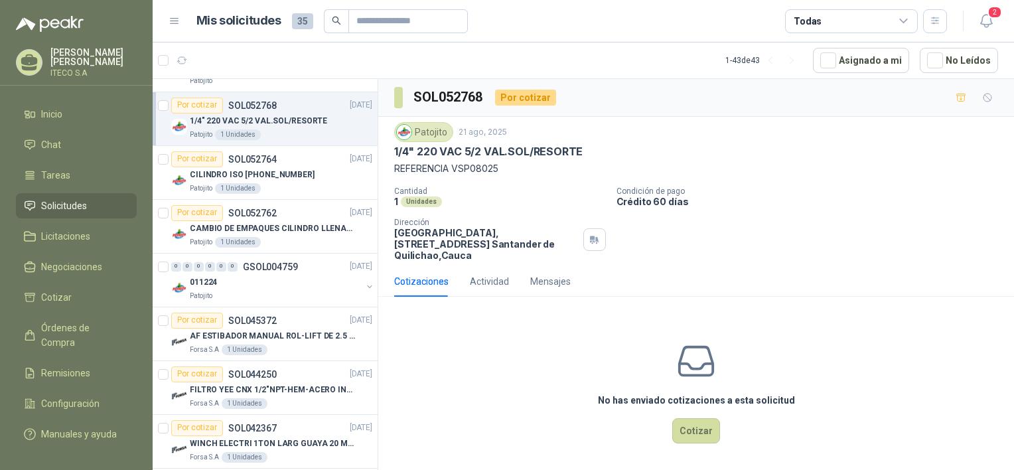
scroll to position [465, 0]
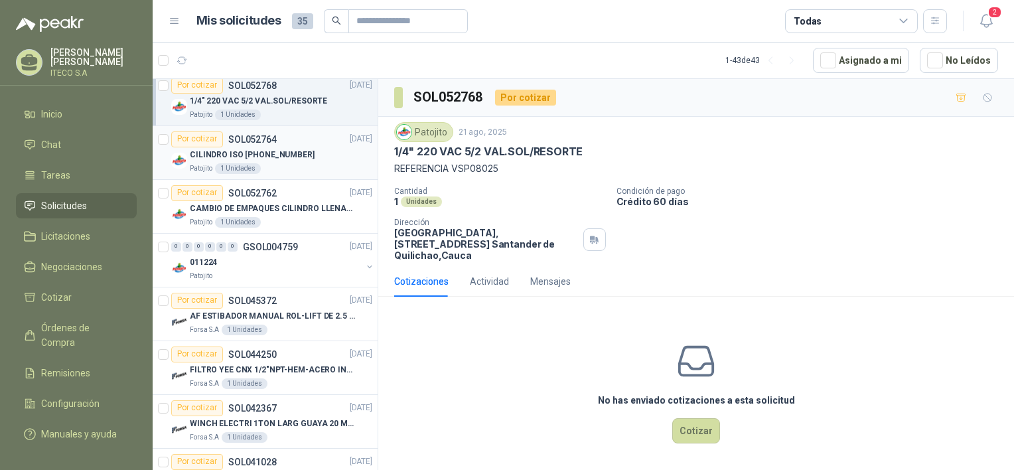
click at [281, 159] on p "CILINDRO ISO [PHONE_NUMBER]" at bounding box center [252, 155] width 125 height 13
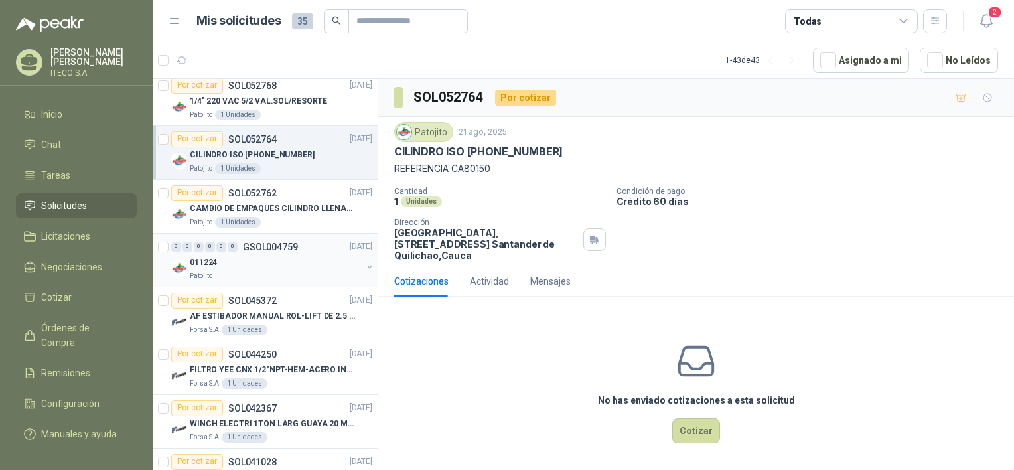
scroll to position [597, 0]
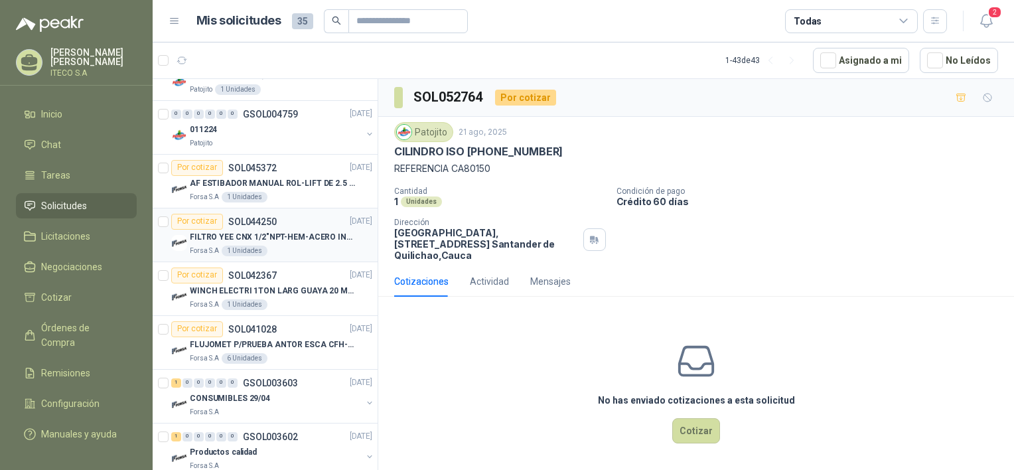
click at [289, 239] on p "FILTRO YEE CNX 1/2"NPT-HEM-ACERO INOX -N" at bounding box center [272, 237] width 165 height 13
